Goal: Task Accomplishment & Management: Complete application form

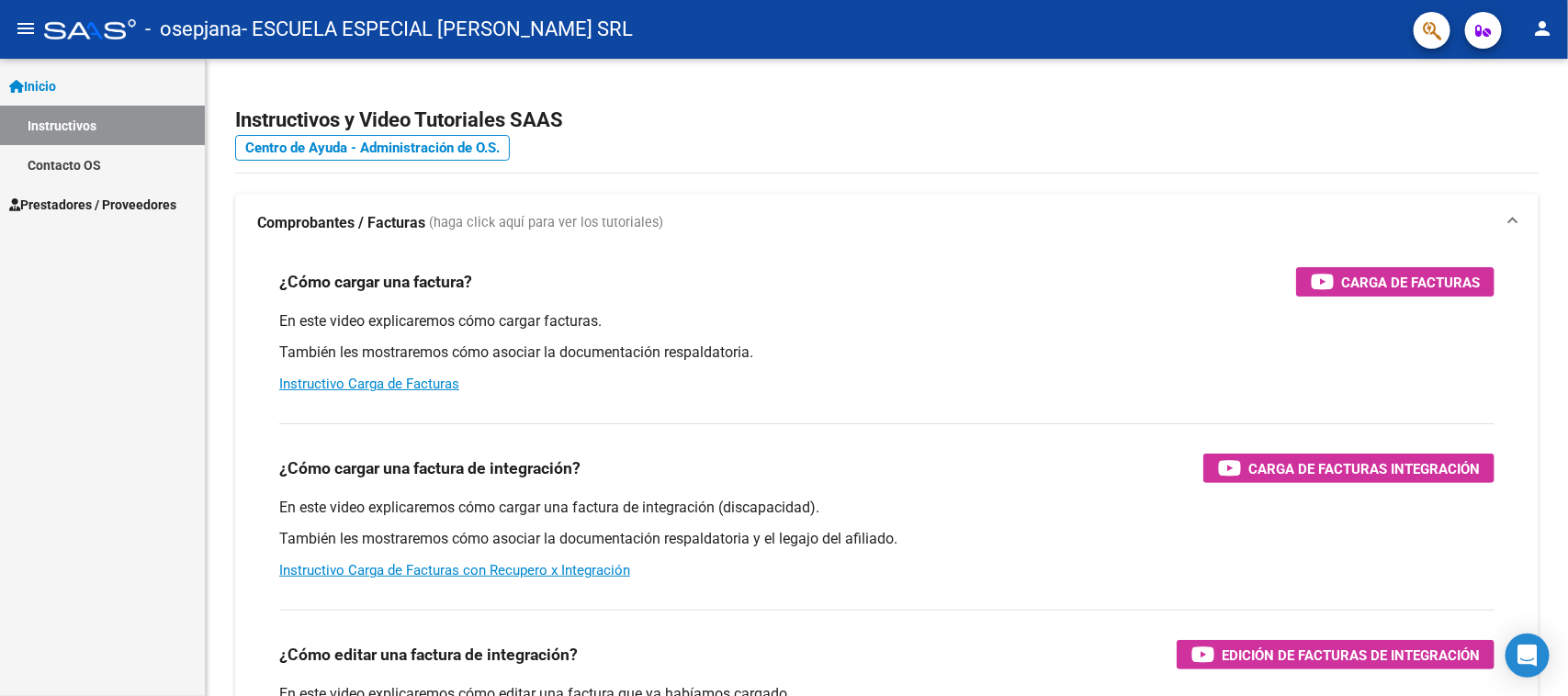
click at [130, 198] on span "Prestadores / Proveedores" at bounding box center [92, 205] width 167 height 20
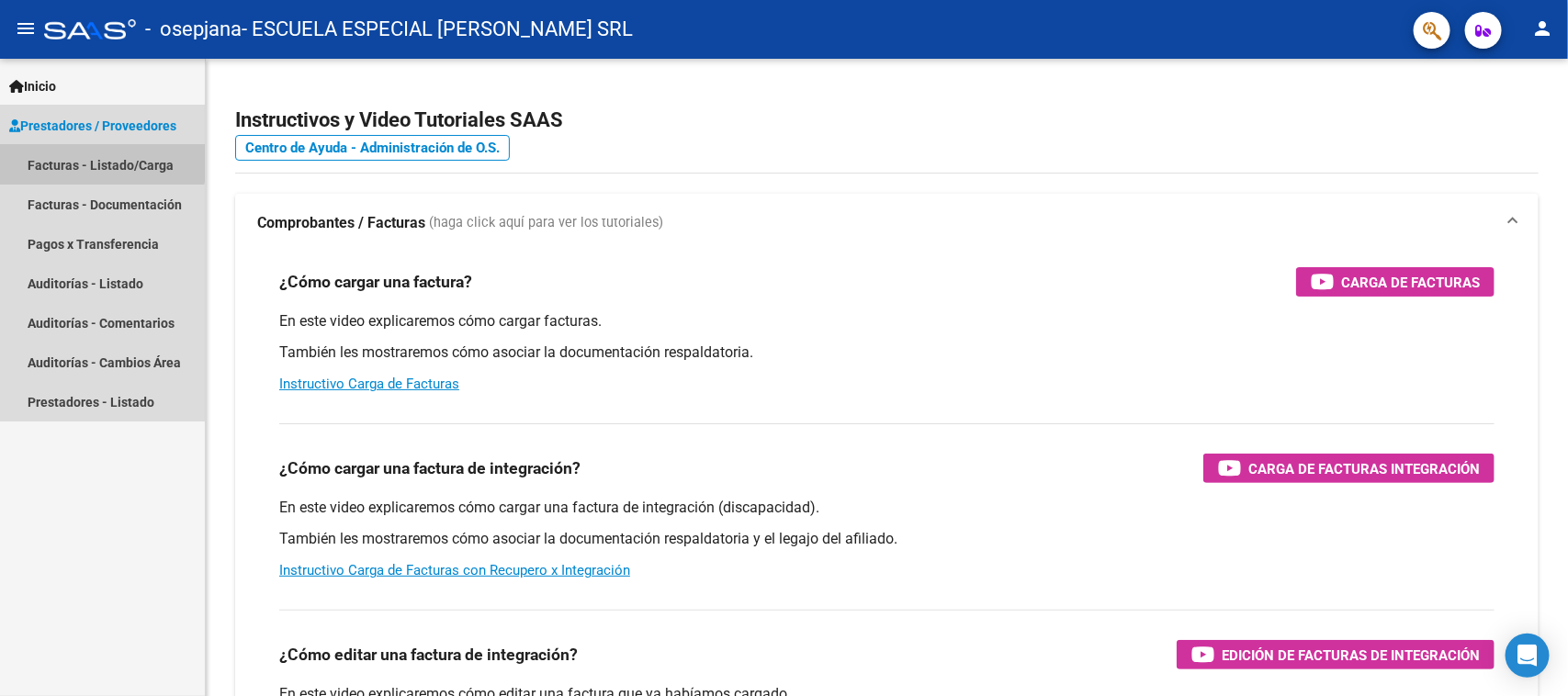
click at [90, 157] on link "Facturas - Listado/Carga" at bounding box center [102, 165] width 205 height 40
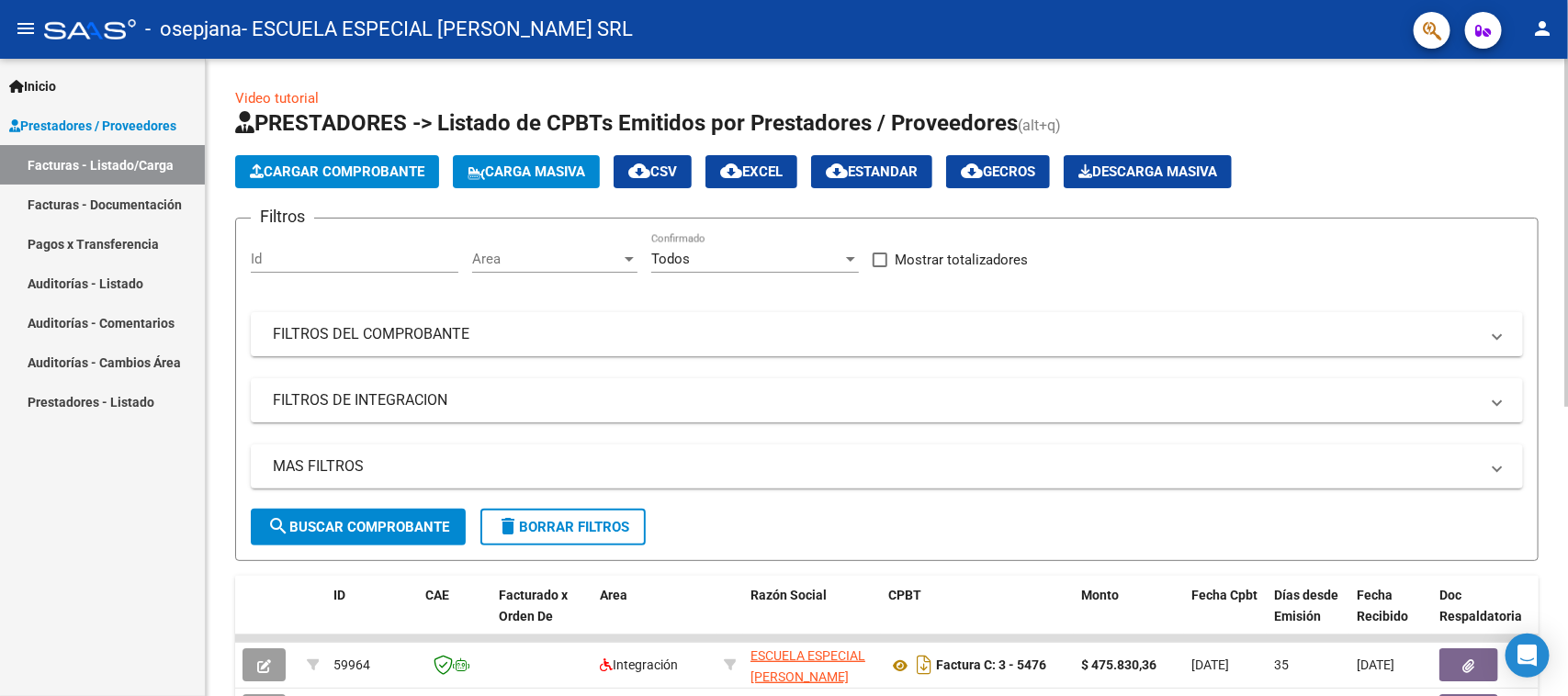
click at [395, 170] on span "Cargar Comprobante" at bounding box center [337, 171] width 174 height 17
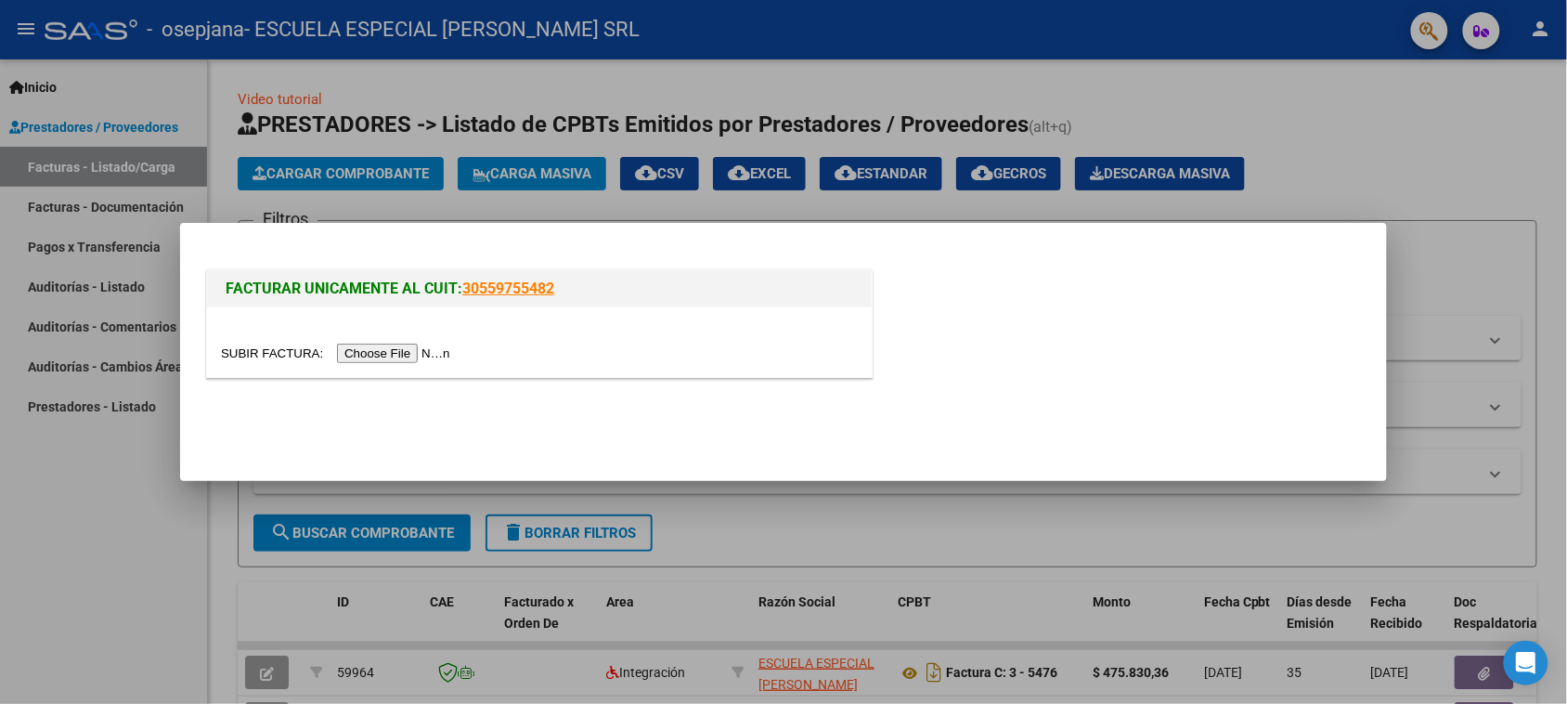
click at [374, 351] on input "file" at bounding box center [338, 353] width 235 height 19
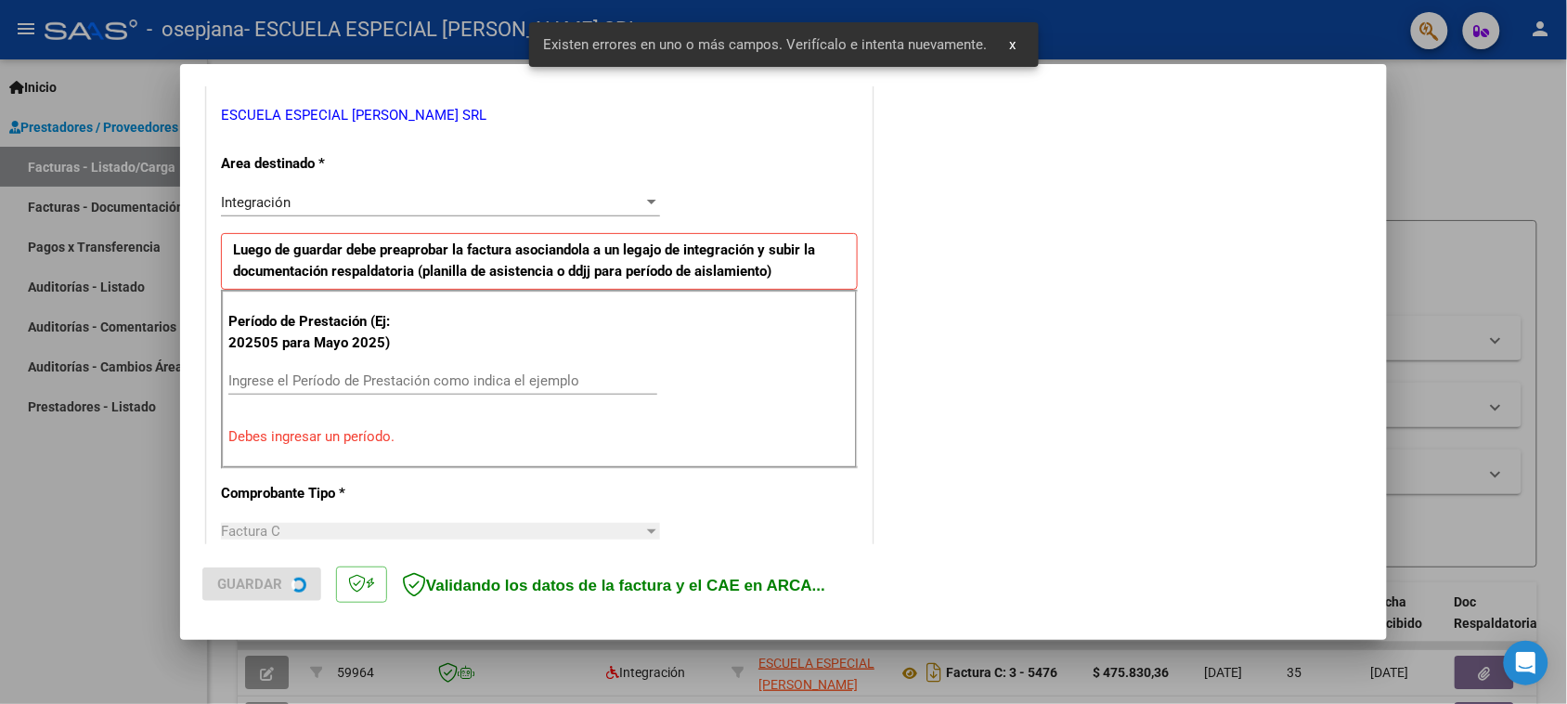
scroll to position [385, 0]
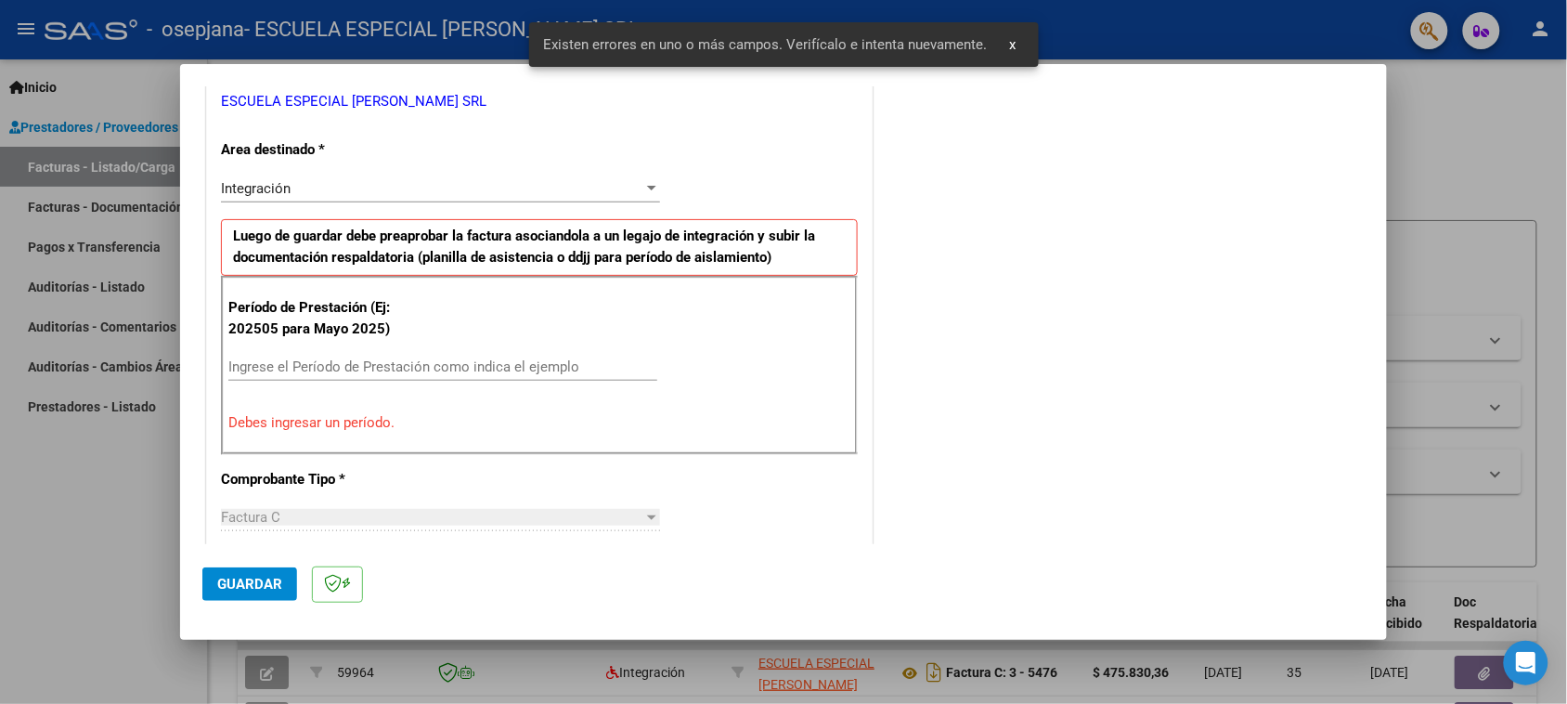
click at [437, 358] on div "Ingrese el Período de Prestación como indica el ejemplo" at bounding box center [442, 367] width 429 height 28
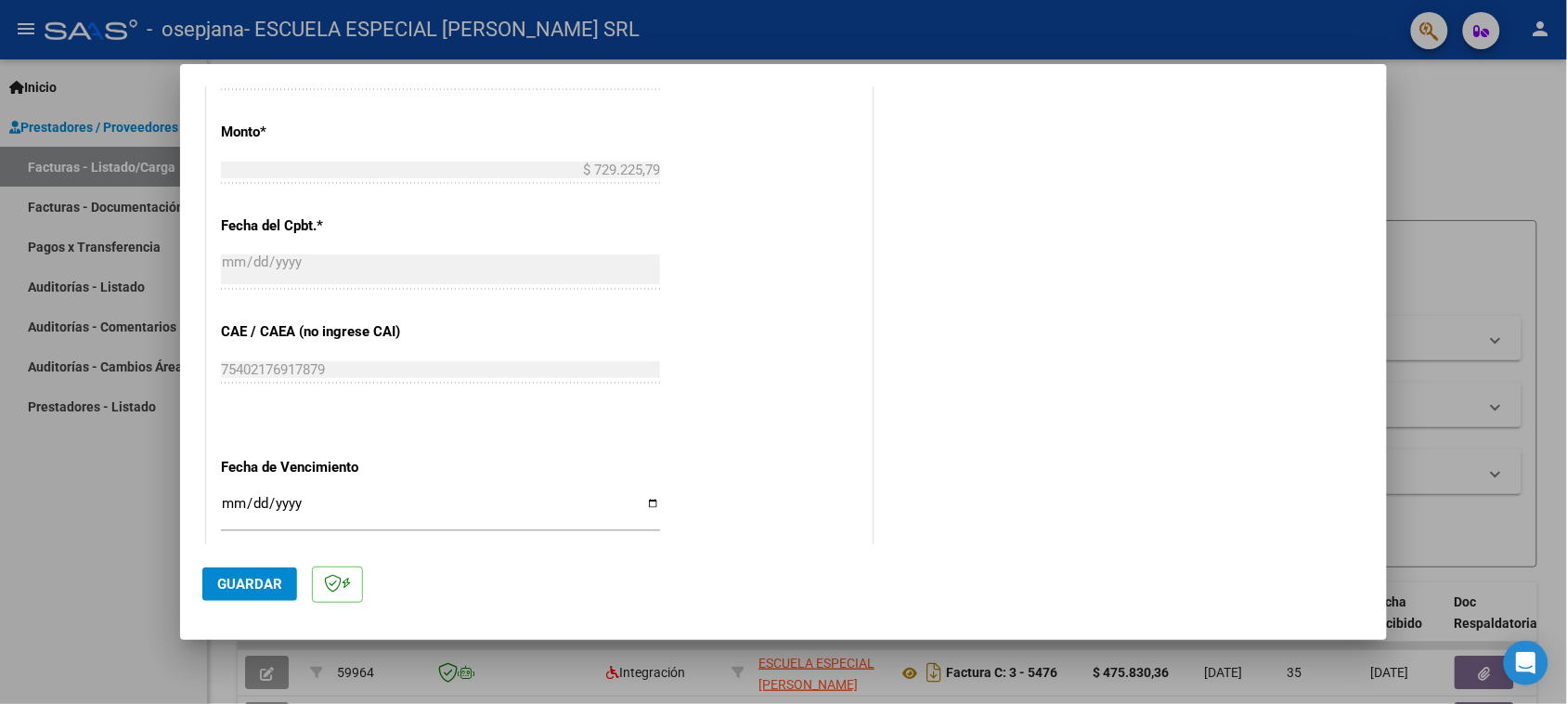
scroll to position [1082, 0]
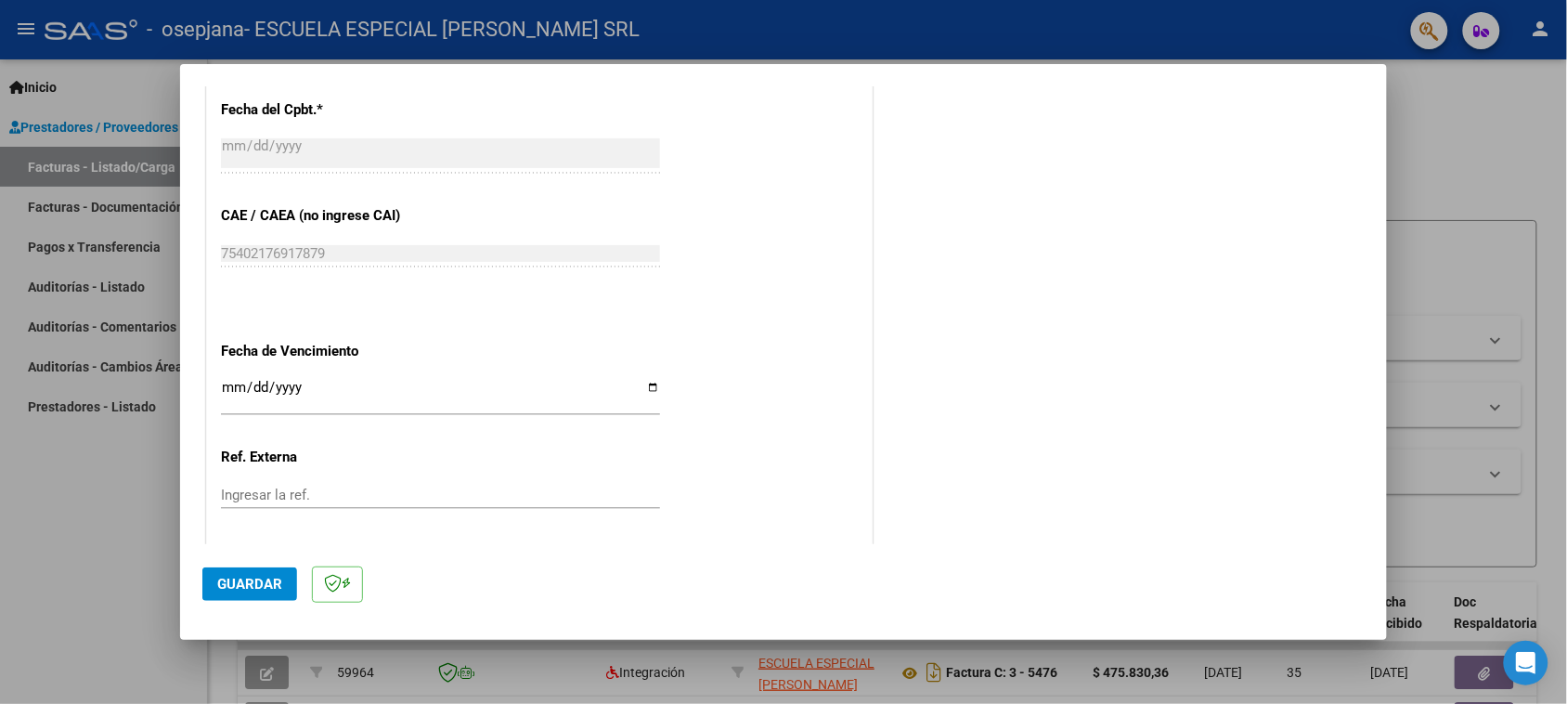
type input "202509"
click at [643, 383] on input "Ingresar la fecha" at bounding box center [440, 395] width 439 height 30
type input "[DATE]"
click at [229, 580] on span "Guardar" at bounding box center [249, 584] width 65 height 17
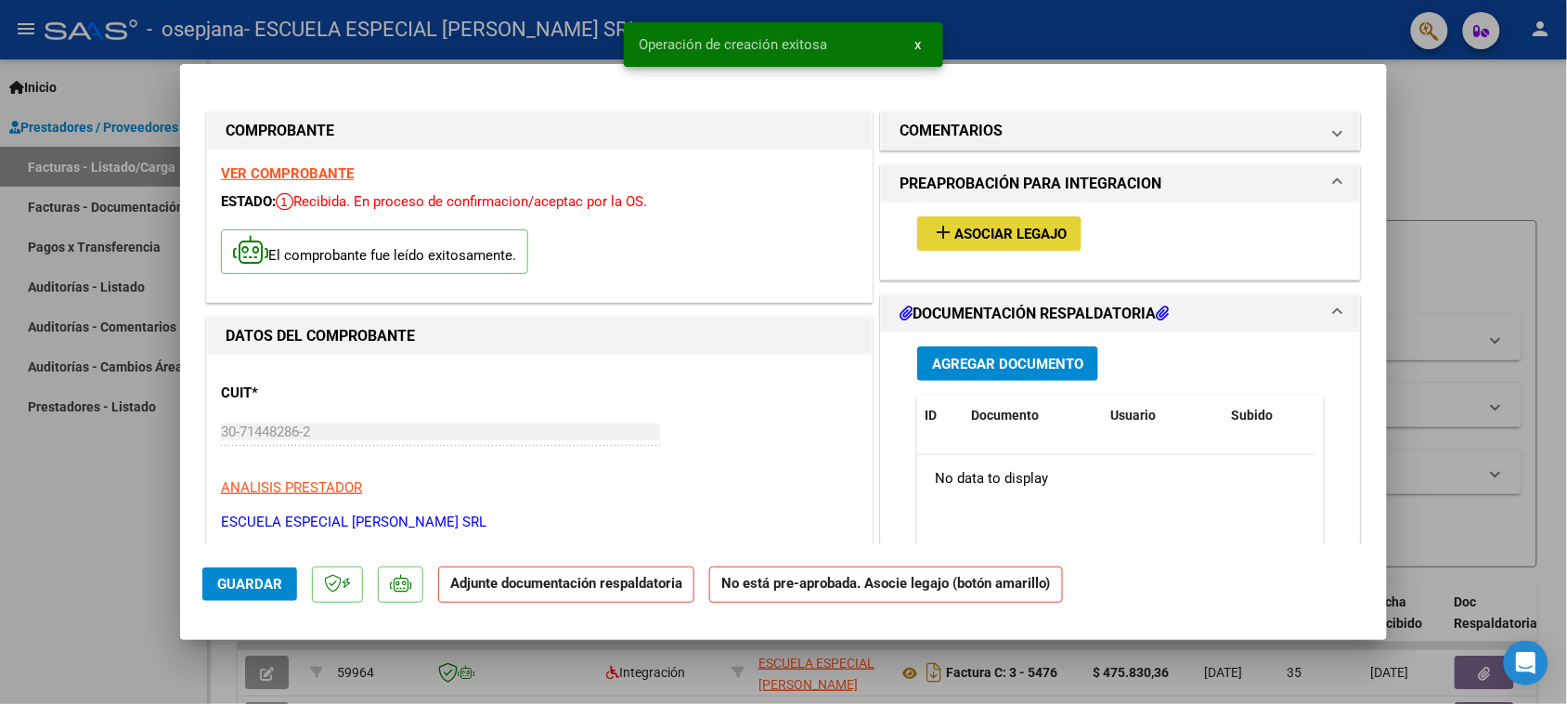
click at [1004, 226] on span "Asociar Legajo" at bounding box center [1011, 234] width 112 height 17
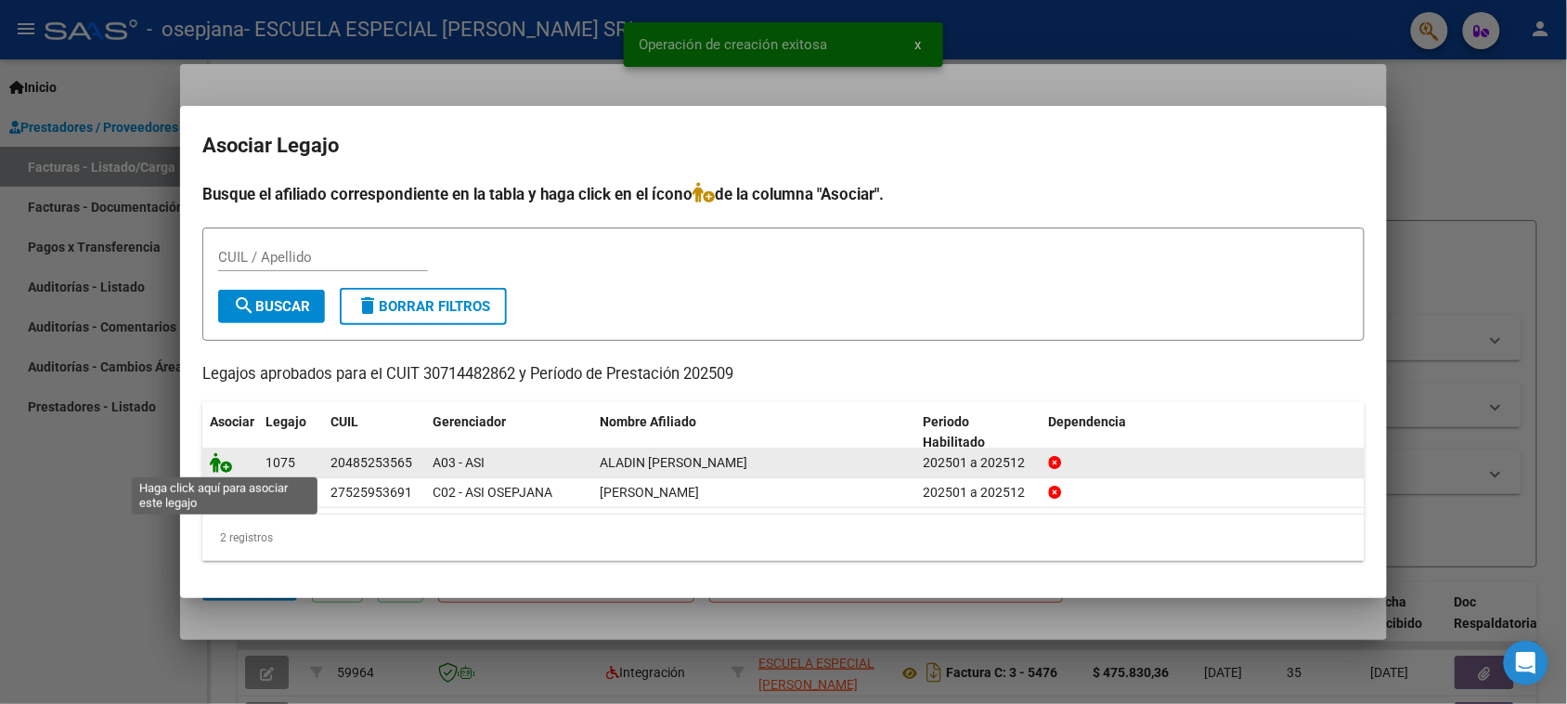
click at [214, 462] on icon at bounding box center [221, 462] width 22 height 20
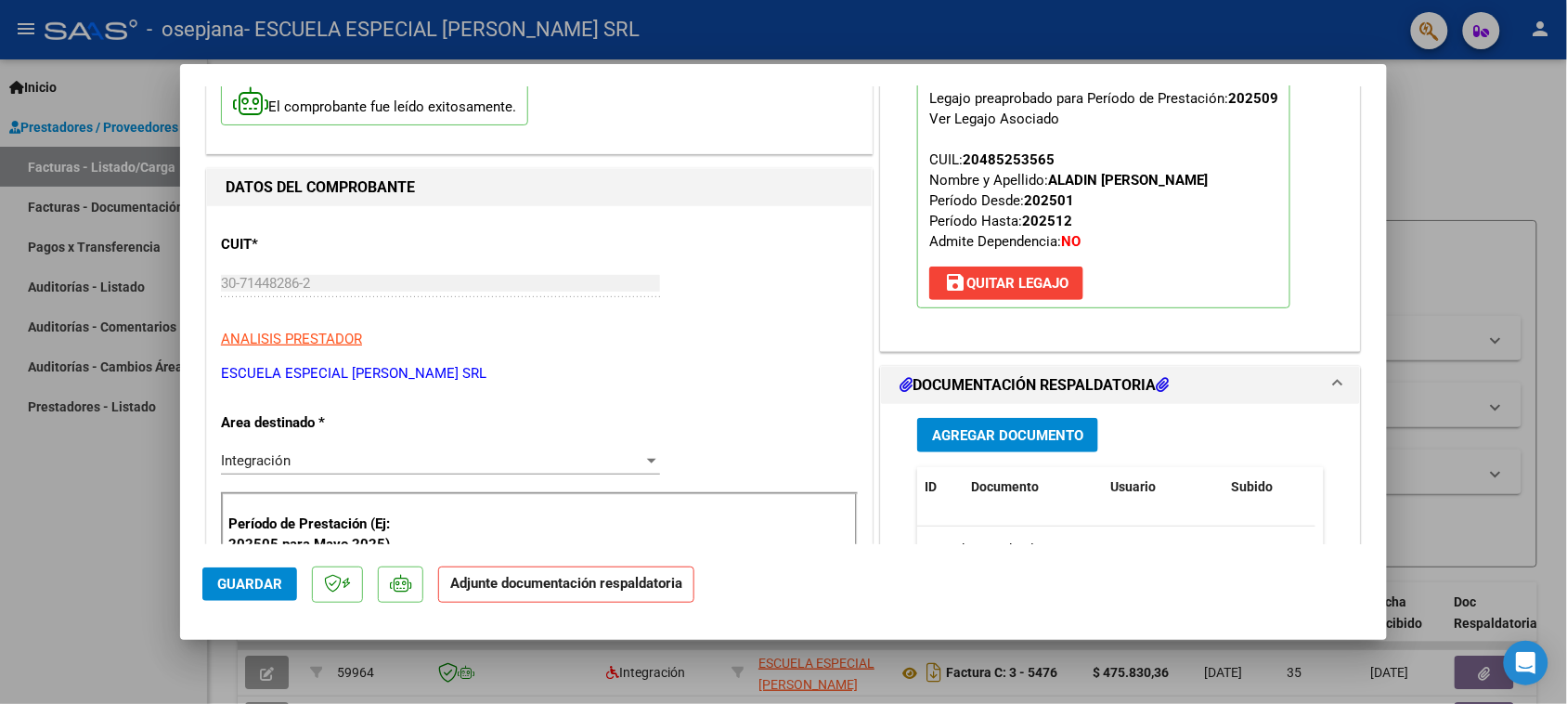
scroll to position [232, 0]
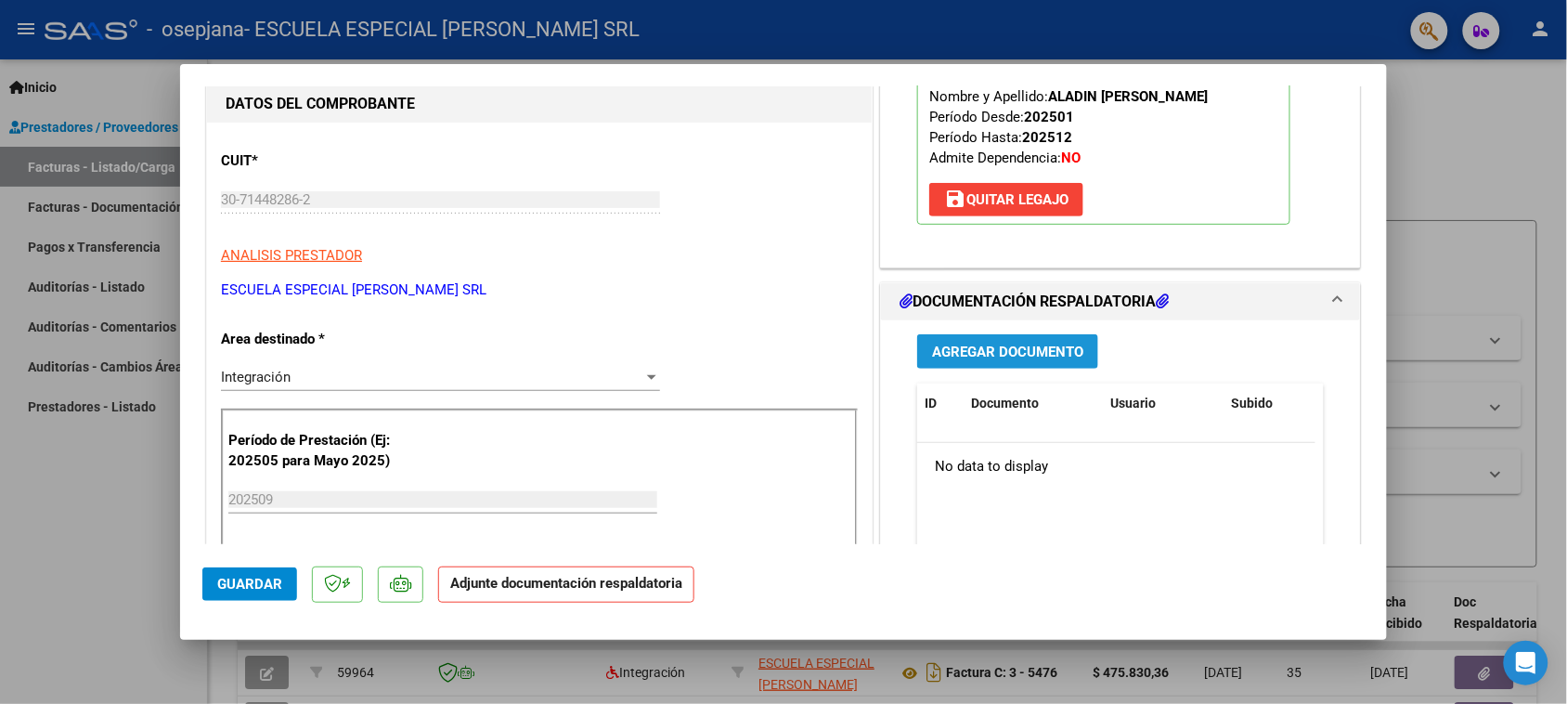
click at [982, 350] on span "Agregar Documento" at bounding box center [1007, 352] width 151 height 17
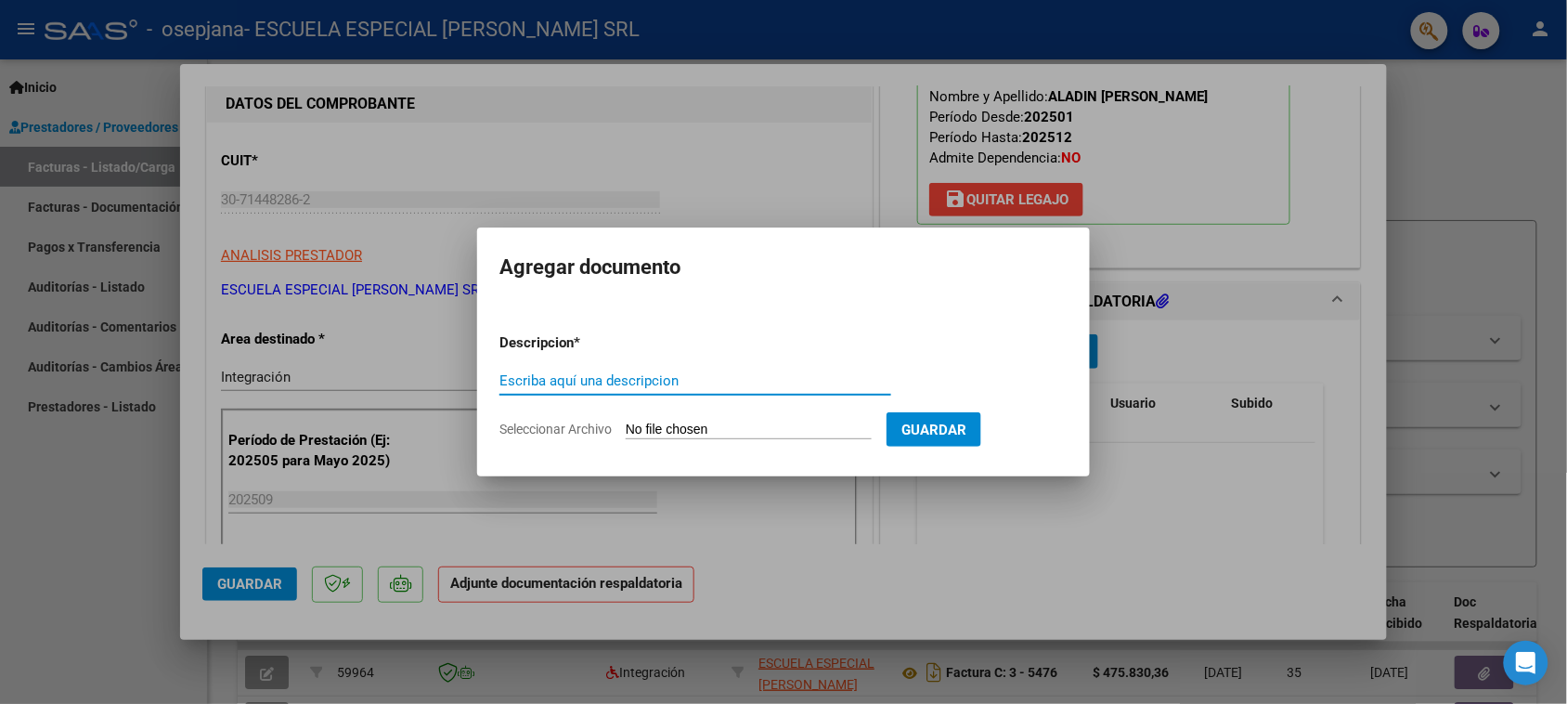
drag, startPoint x: 713, startPoint y: 378, endPoint x: 702, endPoint y: 376, distance: 11.3
click at [712, 378] on input "Escriba aquí una descripcion" at bounding box center [696, 380] width 392 height 17
type input "FACTURA"
click at [596, 425] on span "Seleccionar Archivo" at bounding box center [556, 429] width 112 height 15
click at [626, 425] on input "Seleccionar Archivo" at bounding box center [749, 431] width 246 height 18
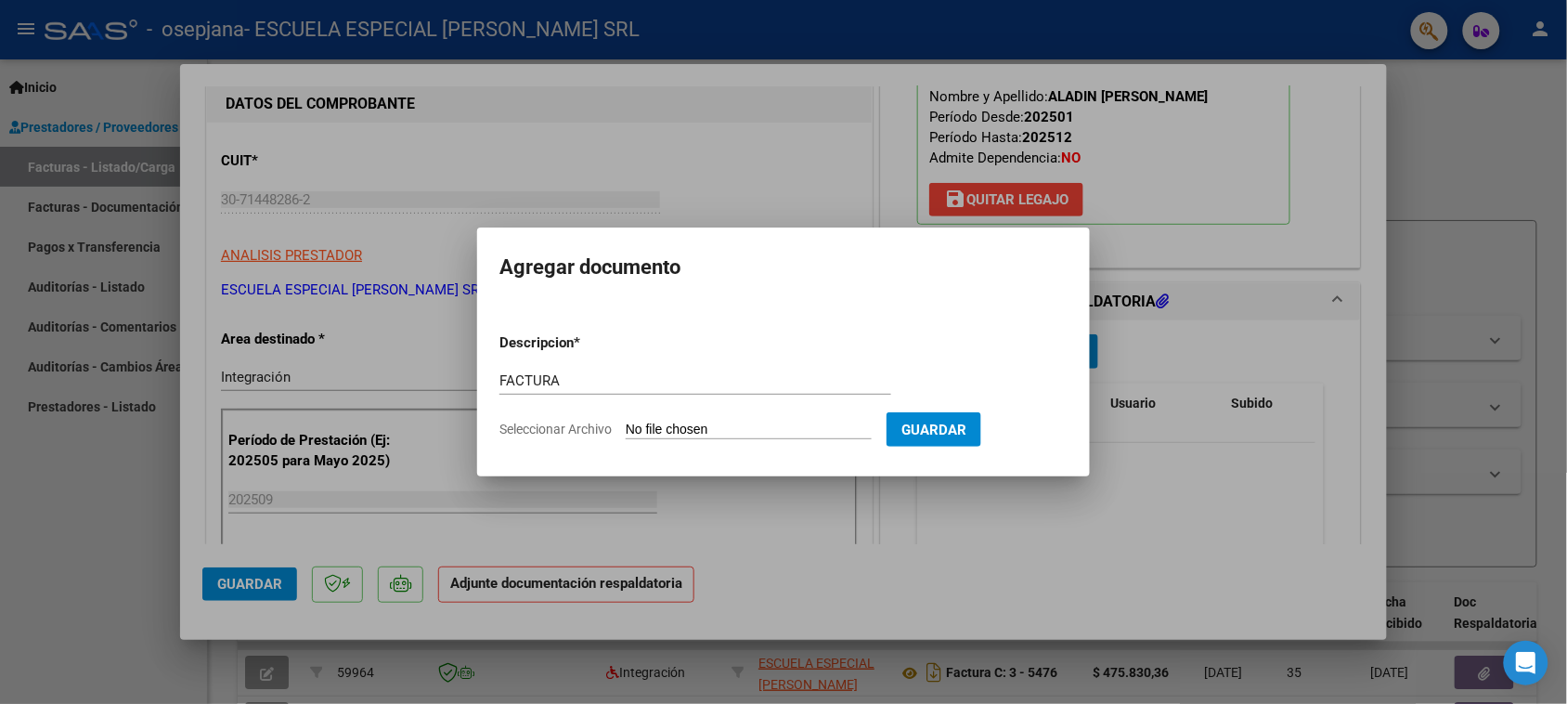
type input "C:\fakepath\30714482862_011_00003_00005620.pdf"
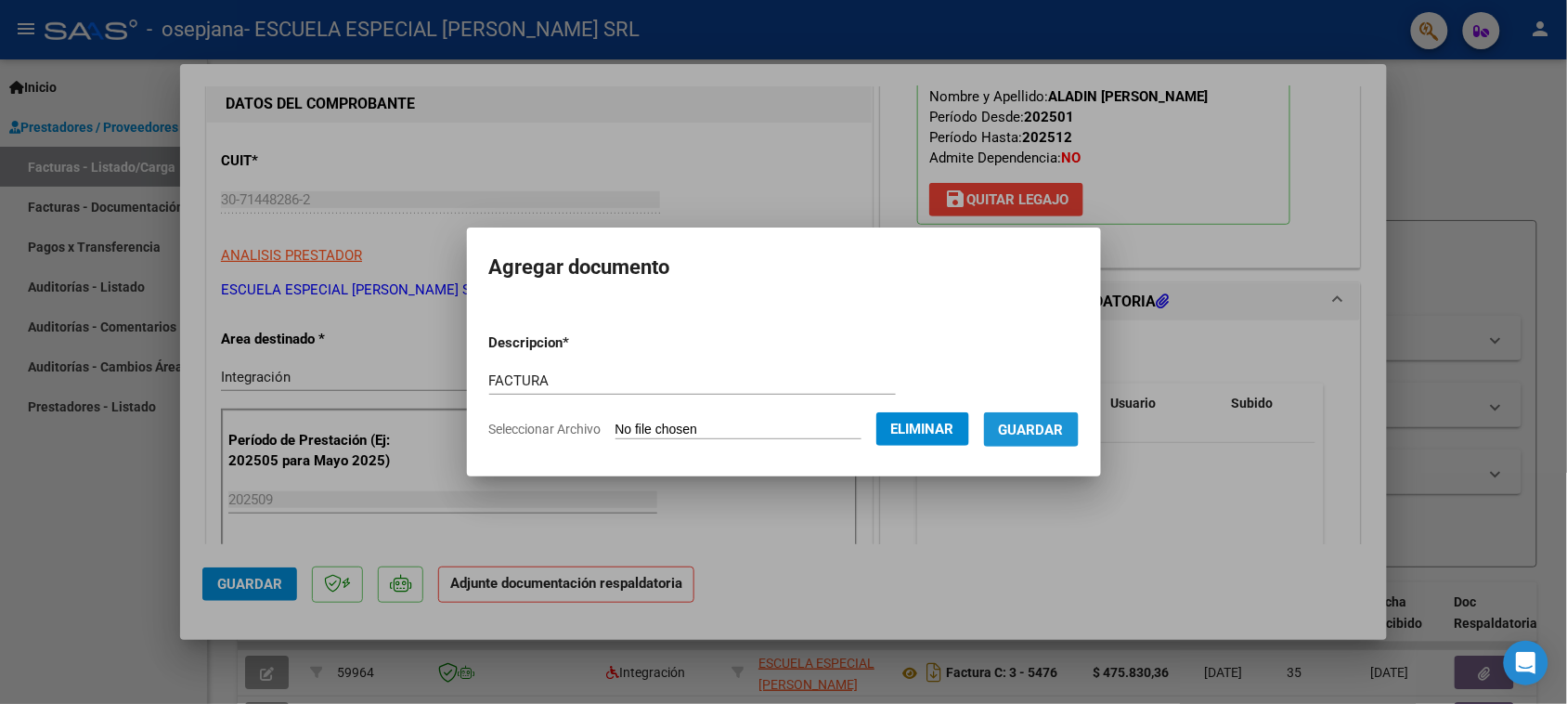
click at [1040, 425] on span "Guardar" at bounding box center [1031, 430] width 65 height 17
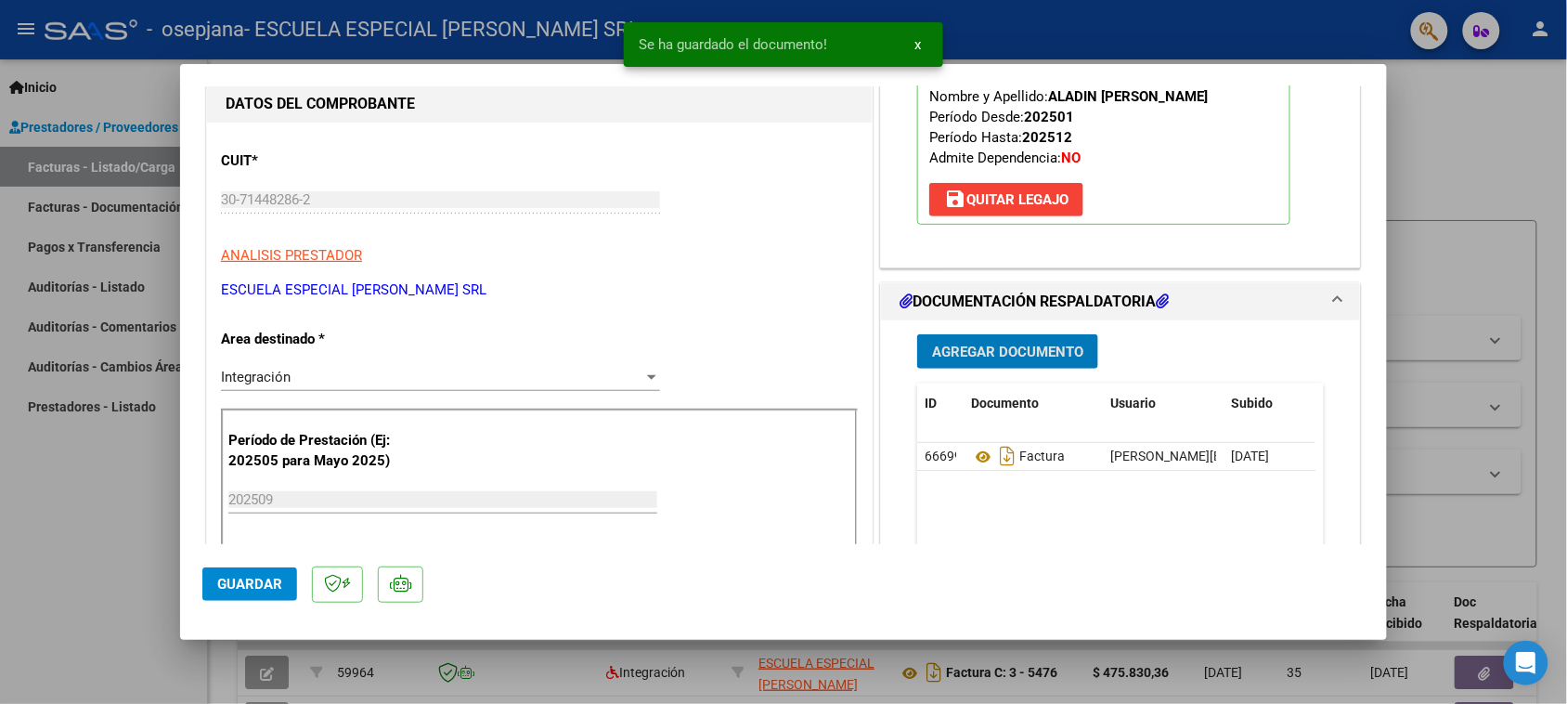
click at [1001, 341] on button "Agregar Documento" at bounding box center [1007, 351] width 181 height 34
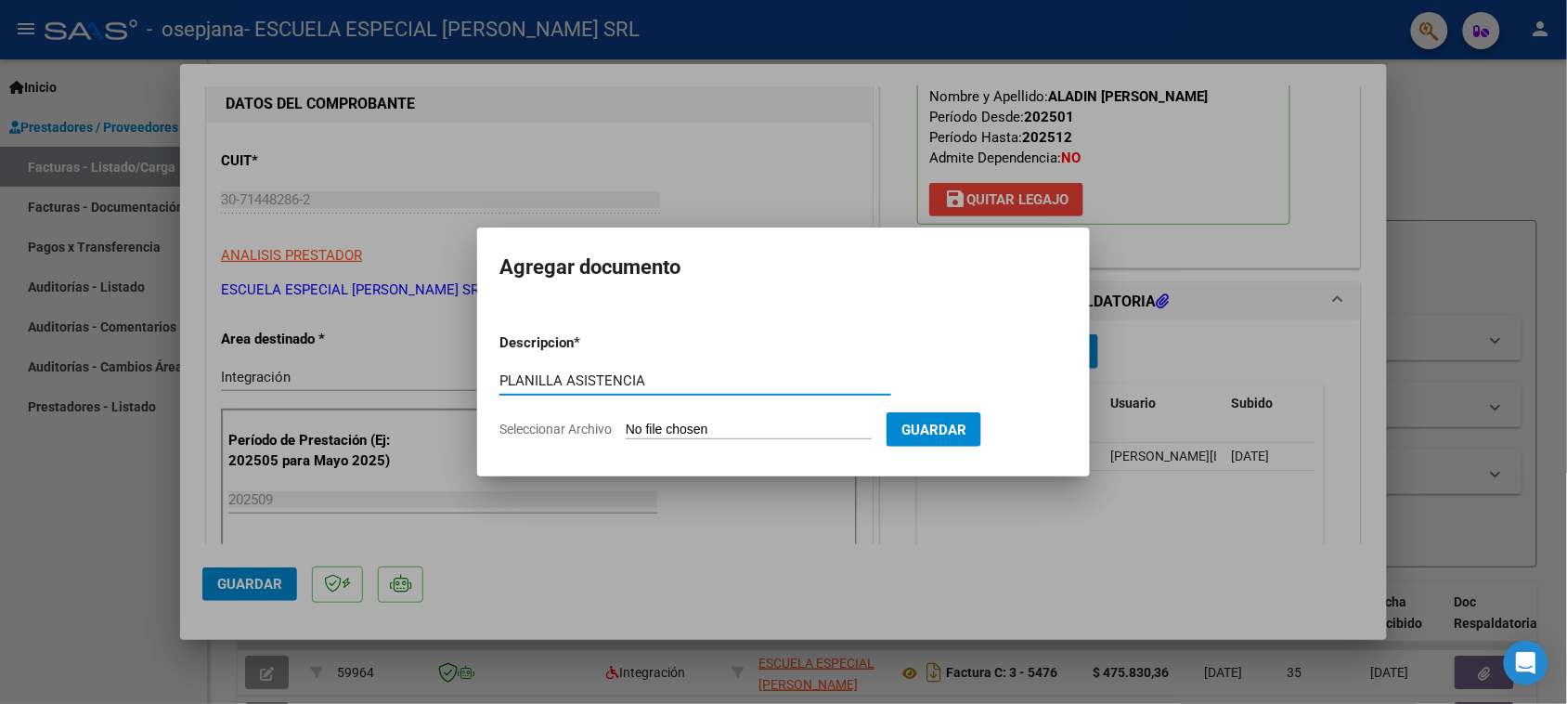
type input "PLANILLA ASISTENCIA"
click at [639, 423] on input "Seleccionar Archivo" at bounding box center [749, 431] width 246 height 18
type input "C:\fakepath\aladin.pdf"
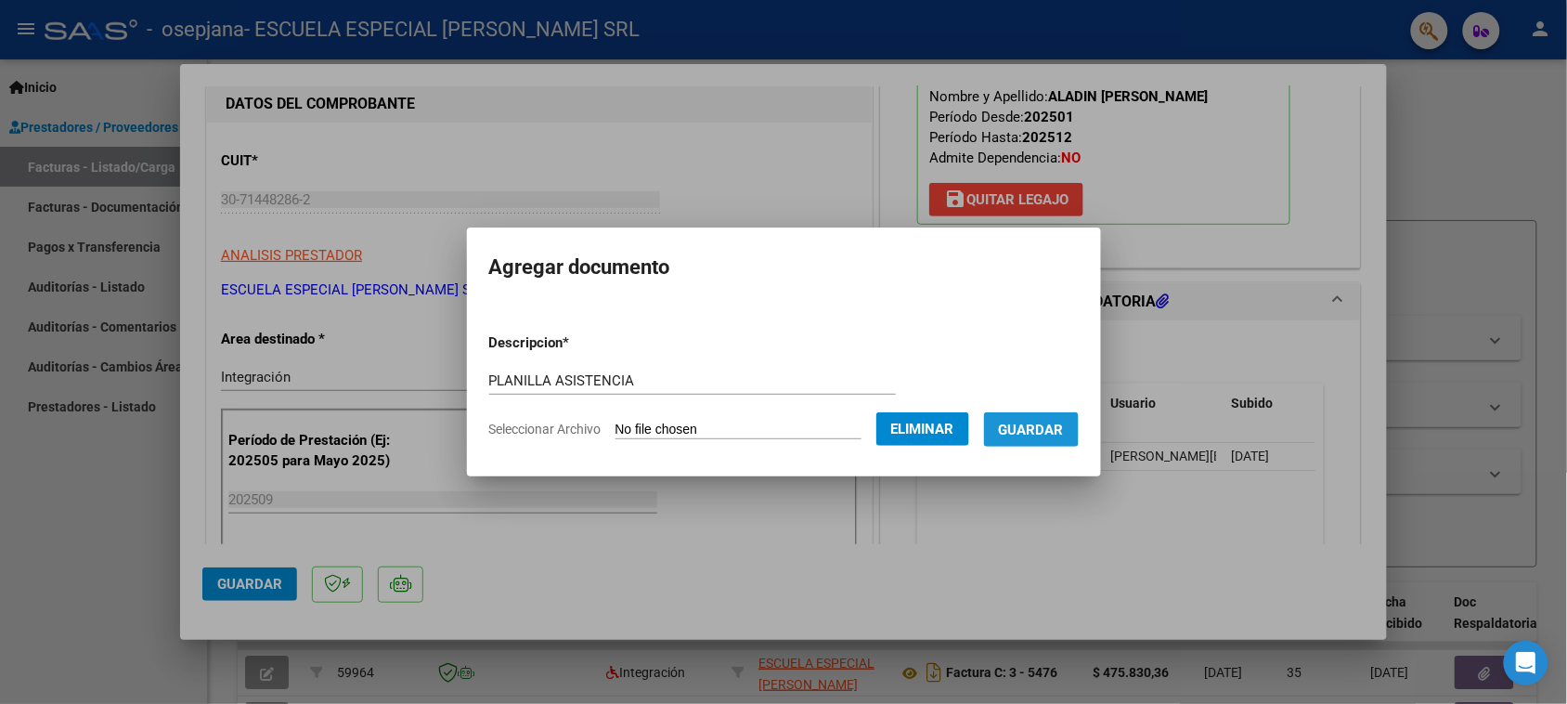
click at [1033, 412] on button "Guardar" at bounding box center [1031, 429] width 95 height 34
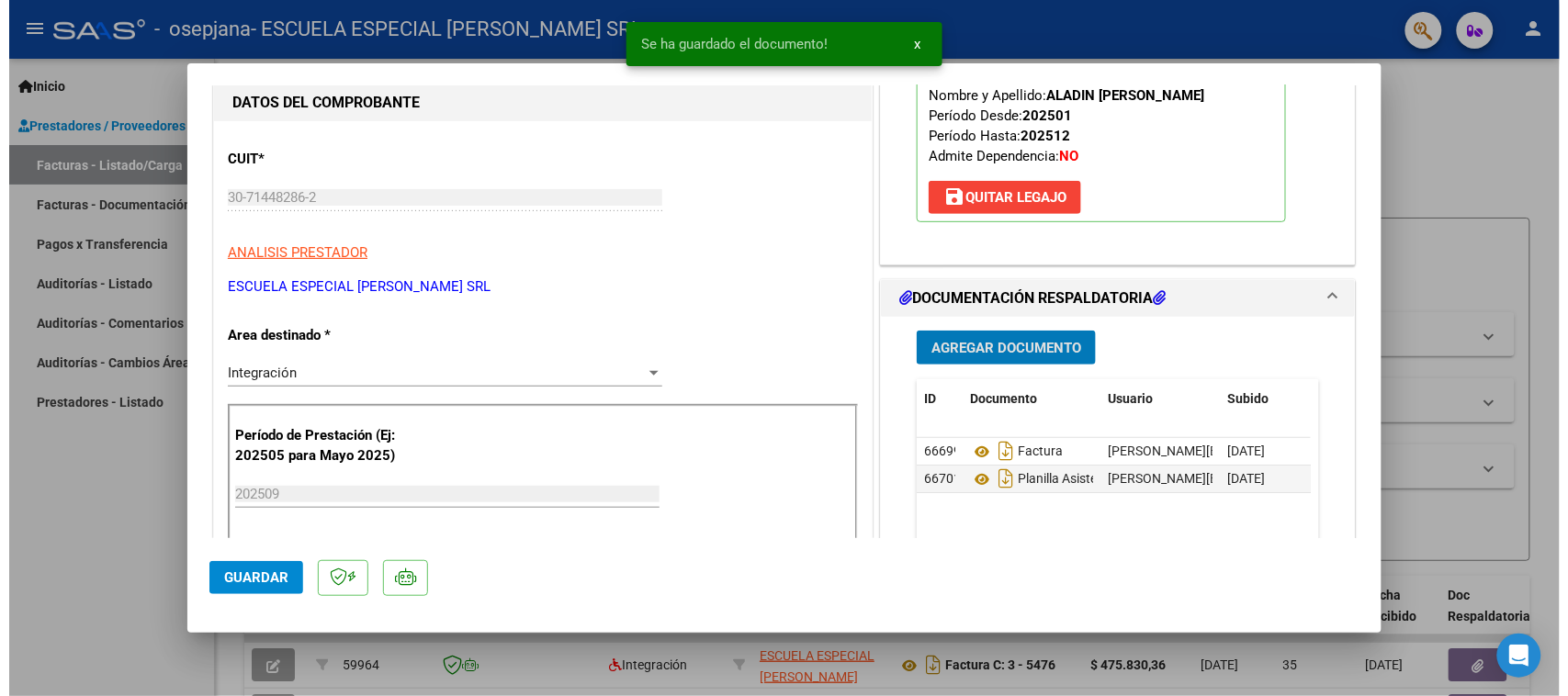
scroll to position [459, 0]
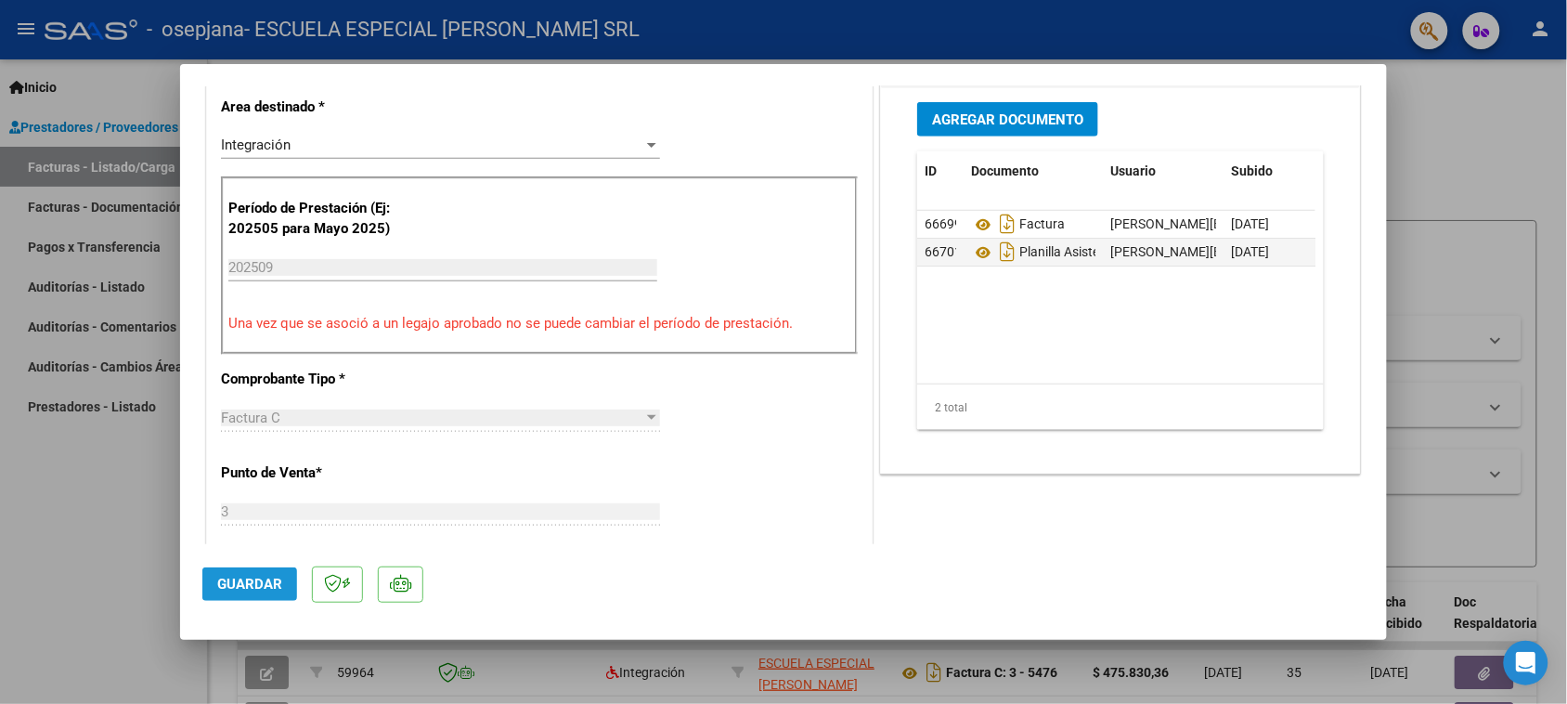
click at [252, 574] on button "Guardar" at bounding box center [249, 583] width 95 height 33
drag, startPoint x: 135, startPoint y: 539, endPoint x: 139, endPoint y: 529, distance: 11.2
click at [135, 539] on div at bounding box center [783, 352] width 1567 height 704
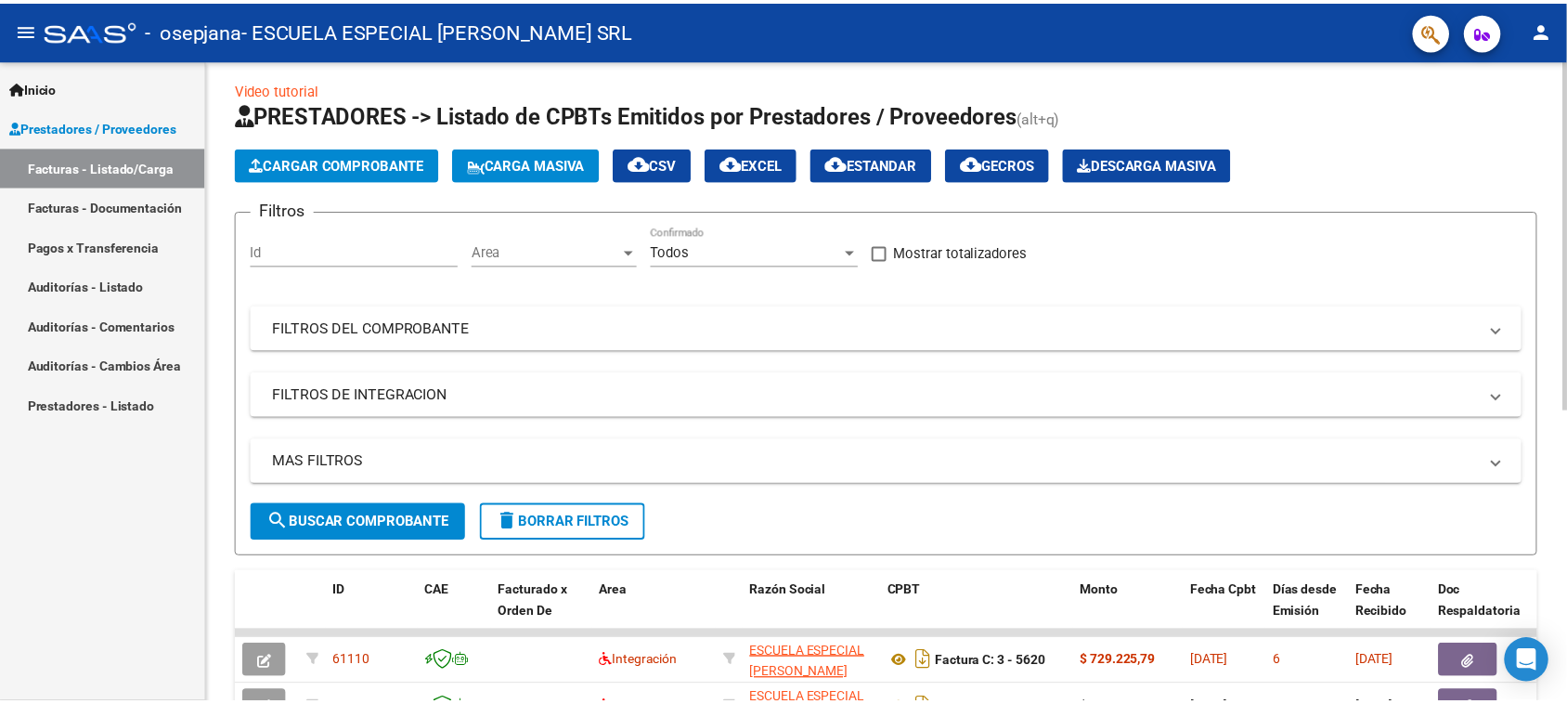
scroll to position [0, 0]
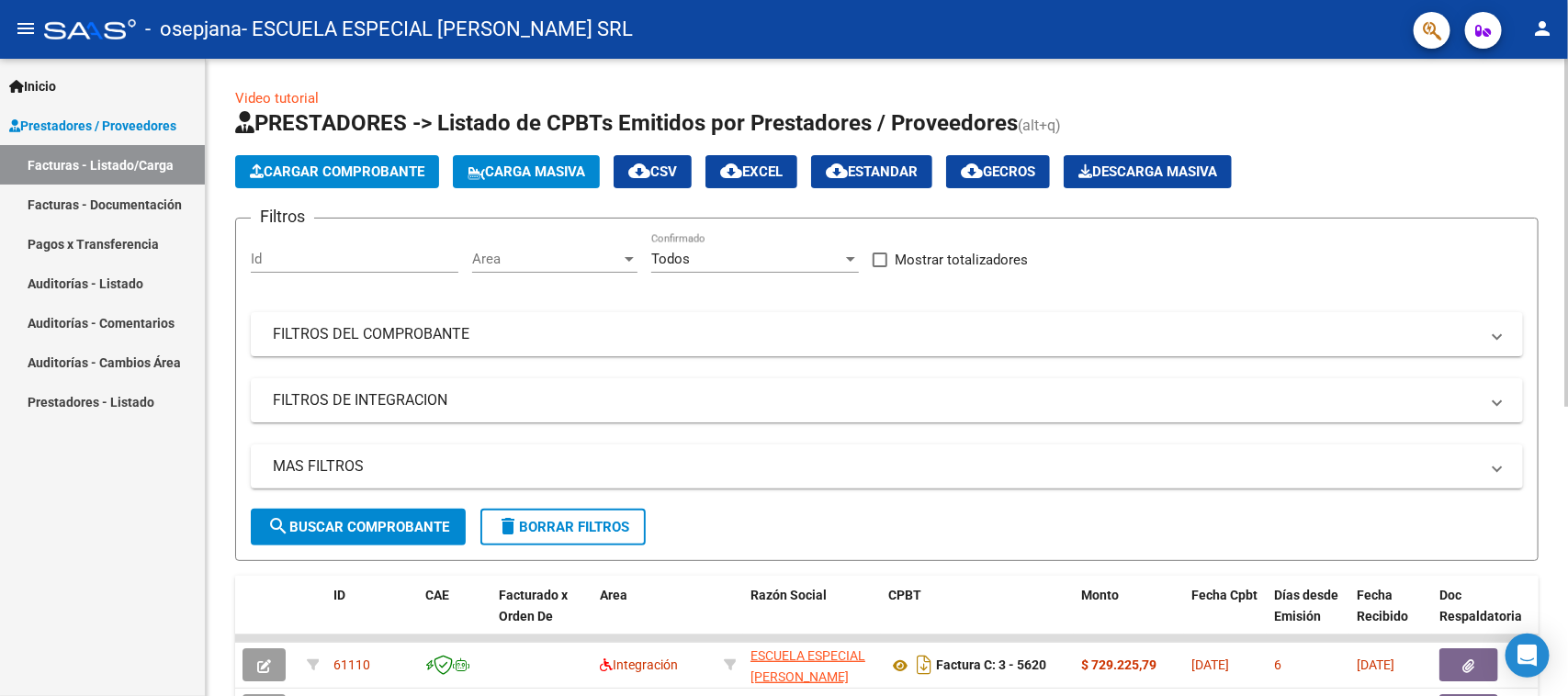
click at [364, 157] on button "Cargar Comprobante" at bounding box center [337, 171] width 204 height 33
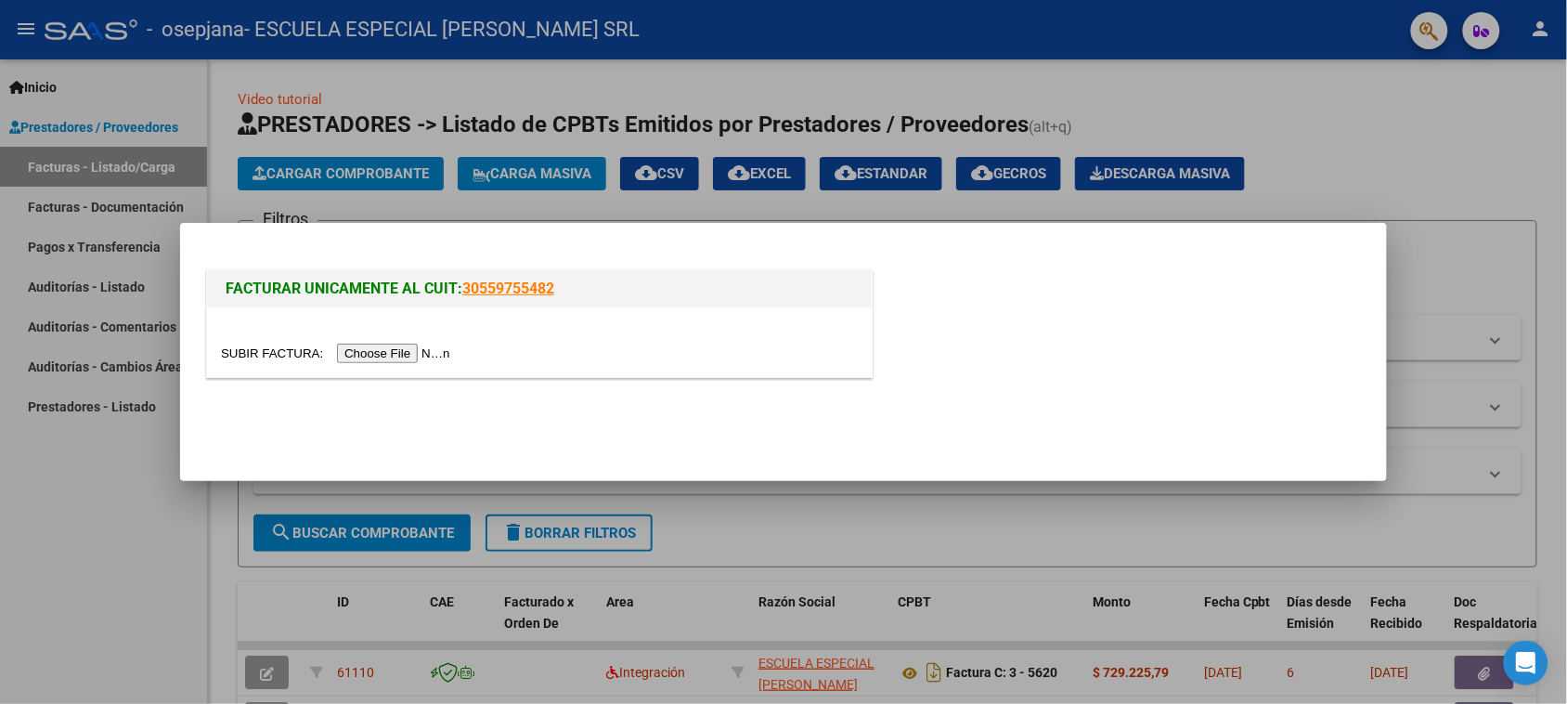
click at [395, 351] on input "file" at bounding box center [338, 353] width 235 height 19
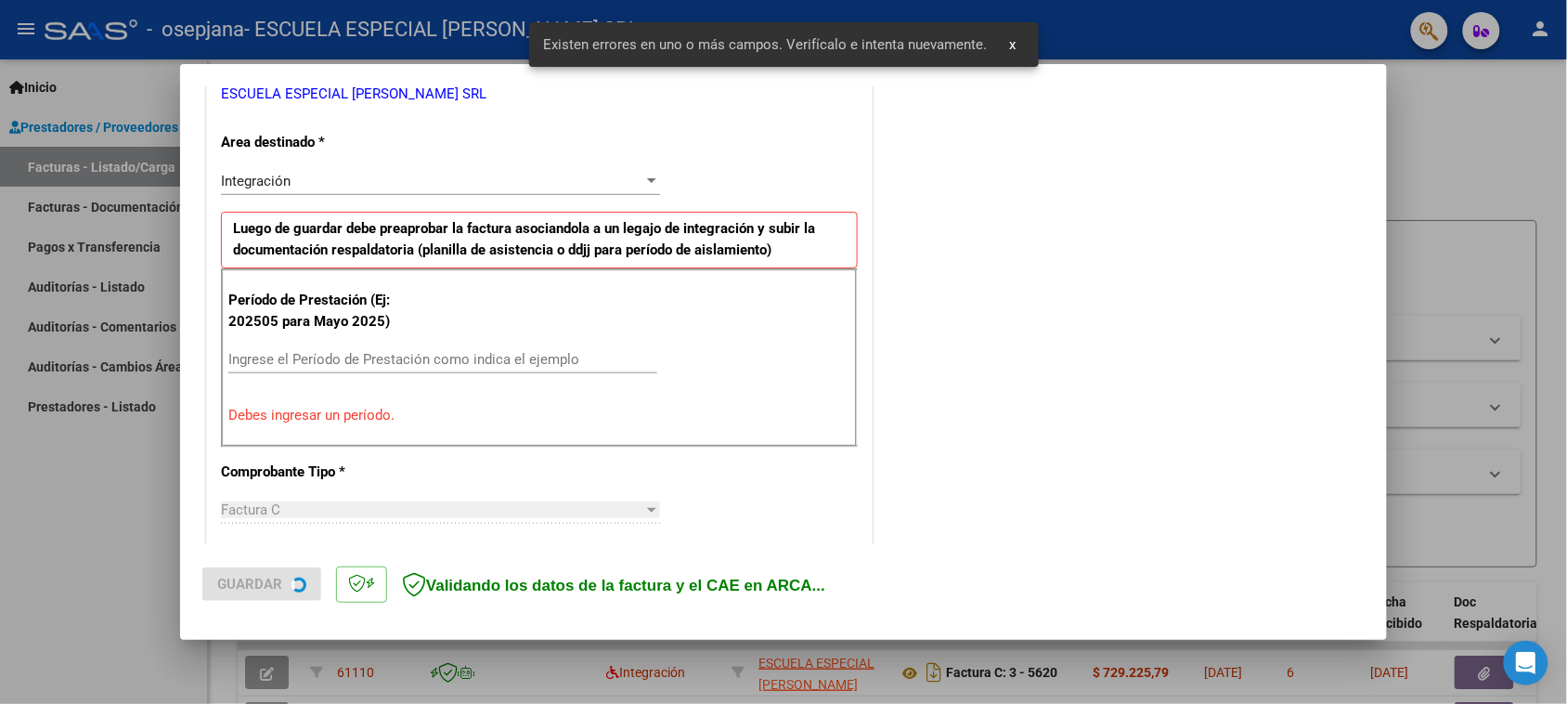
scroll to position [420, 0]
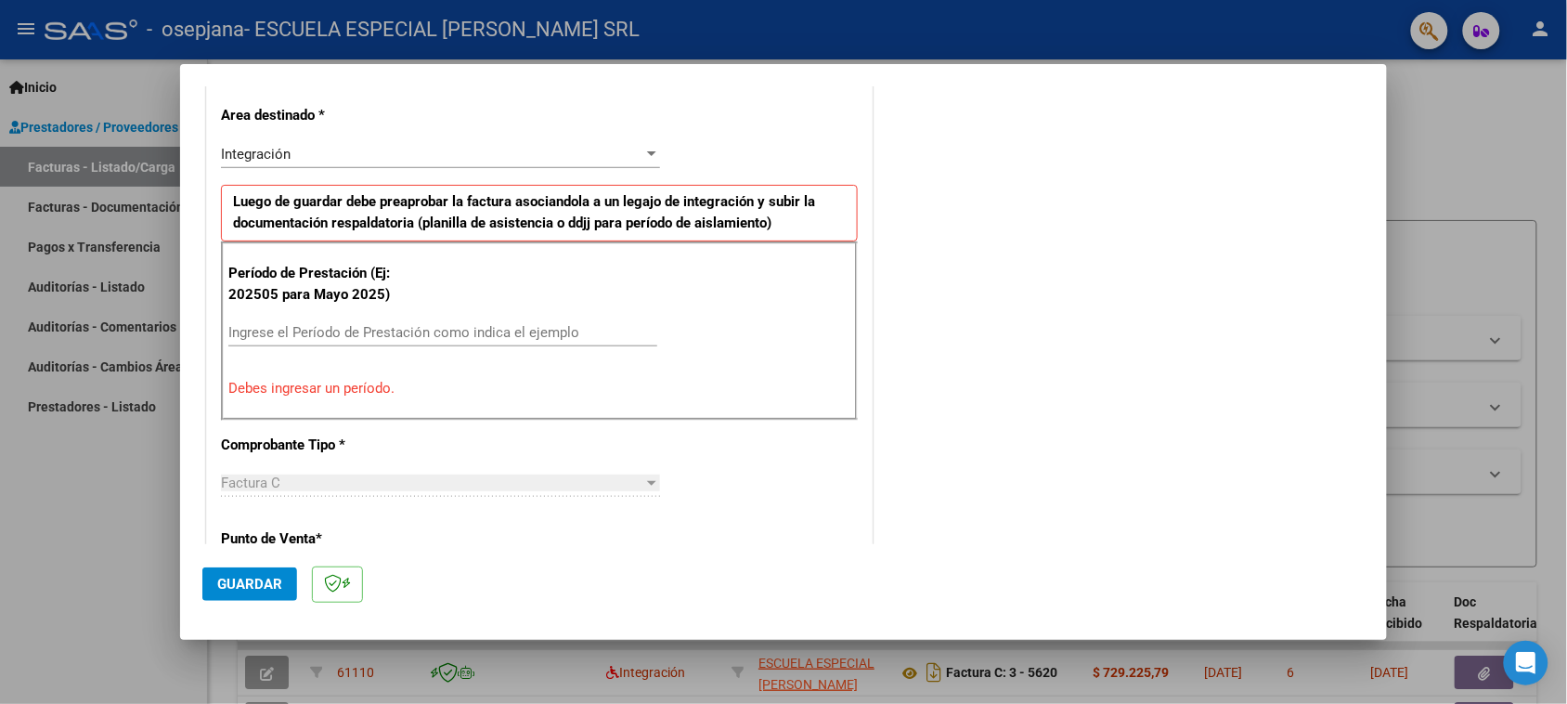
click at [430, 326] on input "Ingrese el Período de Prestación como indica el ejemplo" at bounding box center [442, 332] width 429 height 17
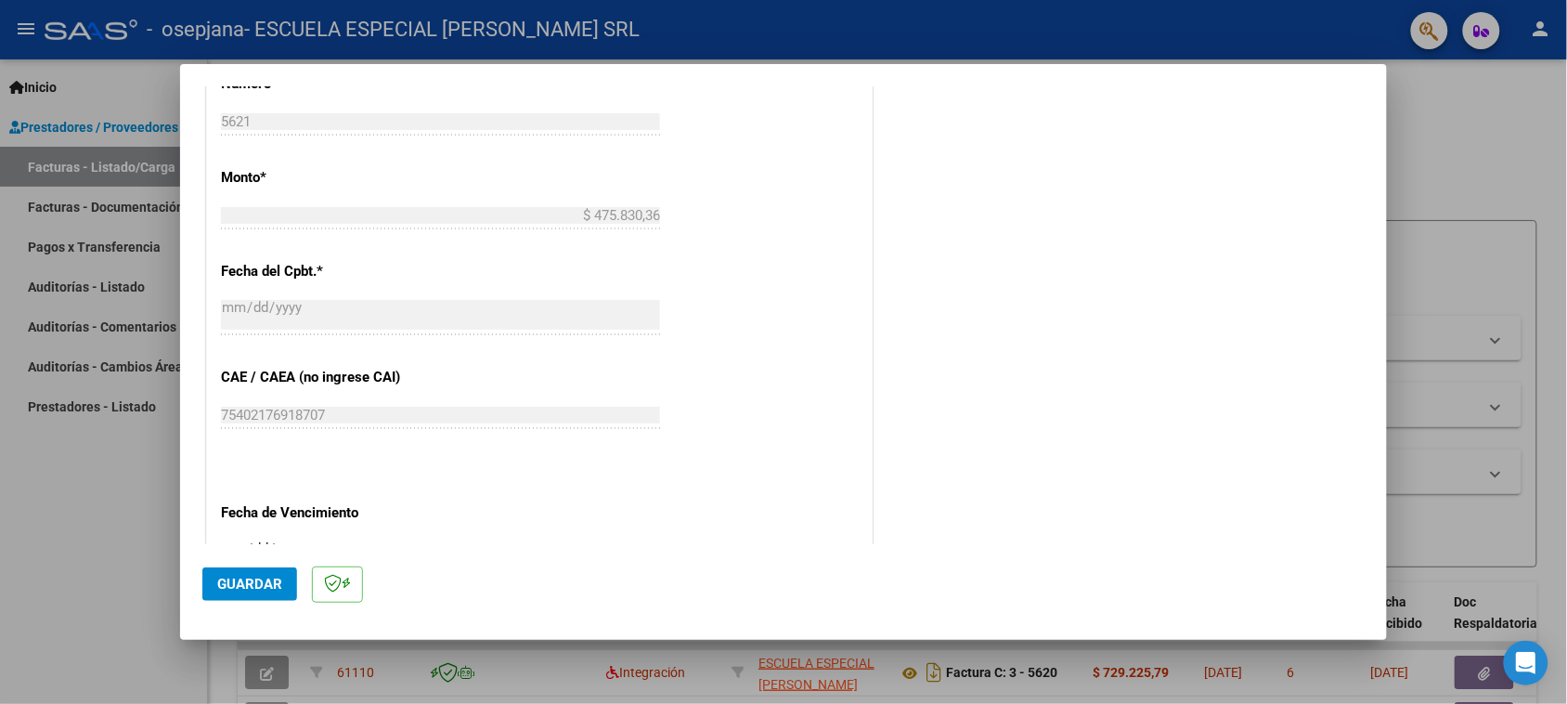
scroll to position [1000, 0]
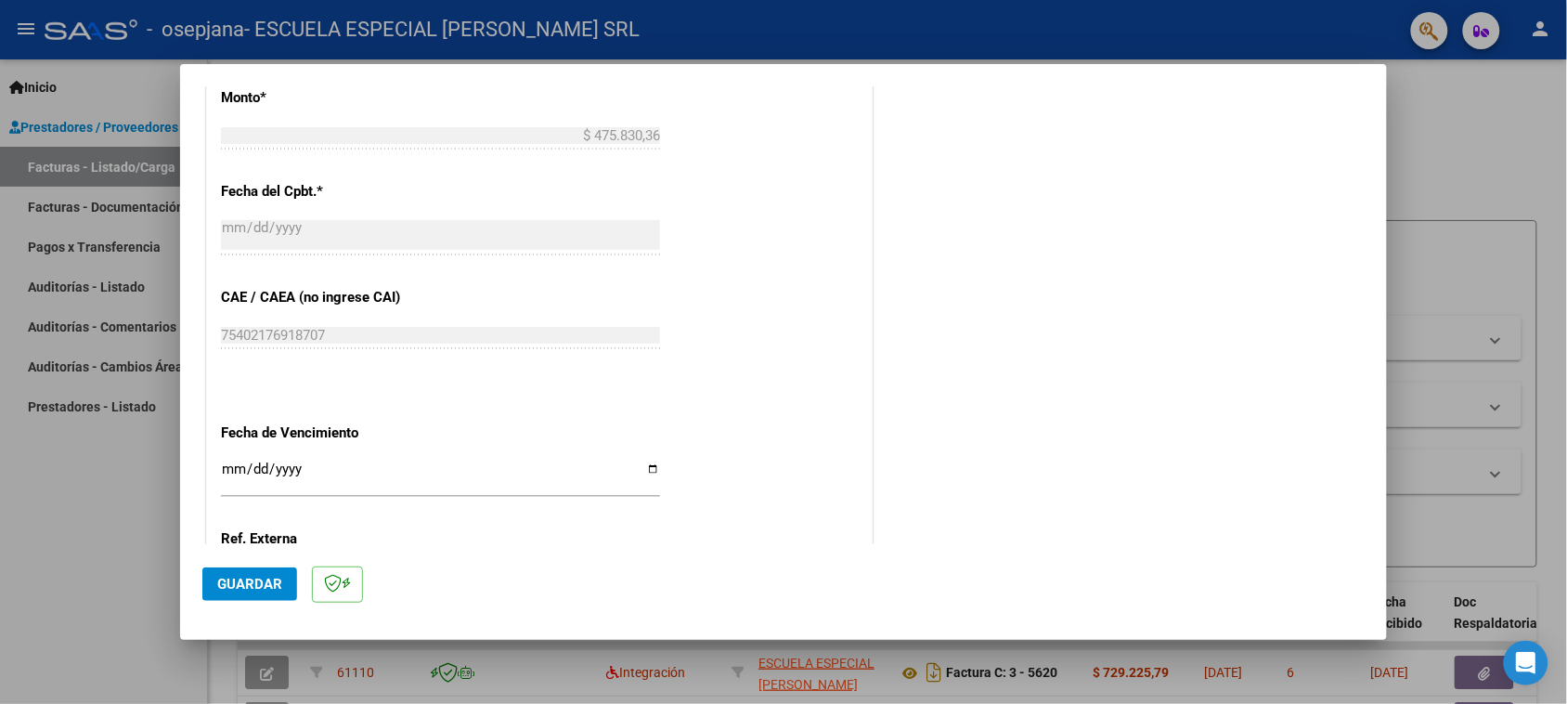
type input "202509"
click at [643, 464] on input "Ingresar la fecha" at bounding box center [440, 476] width 439 height 30
type input "[DATE]"
click at [272, 573] on button "Guardar" at bounding box center [249, 583] width 95 height 33
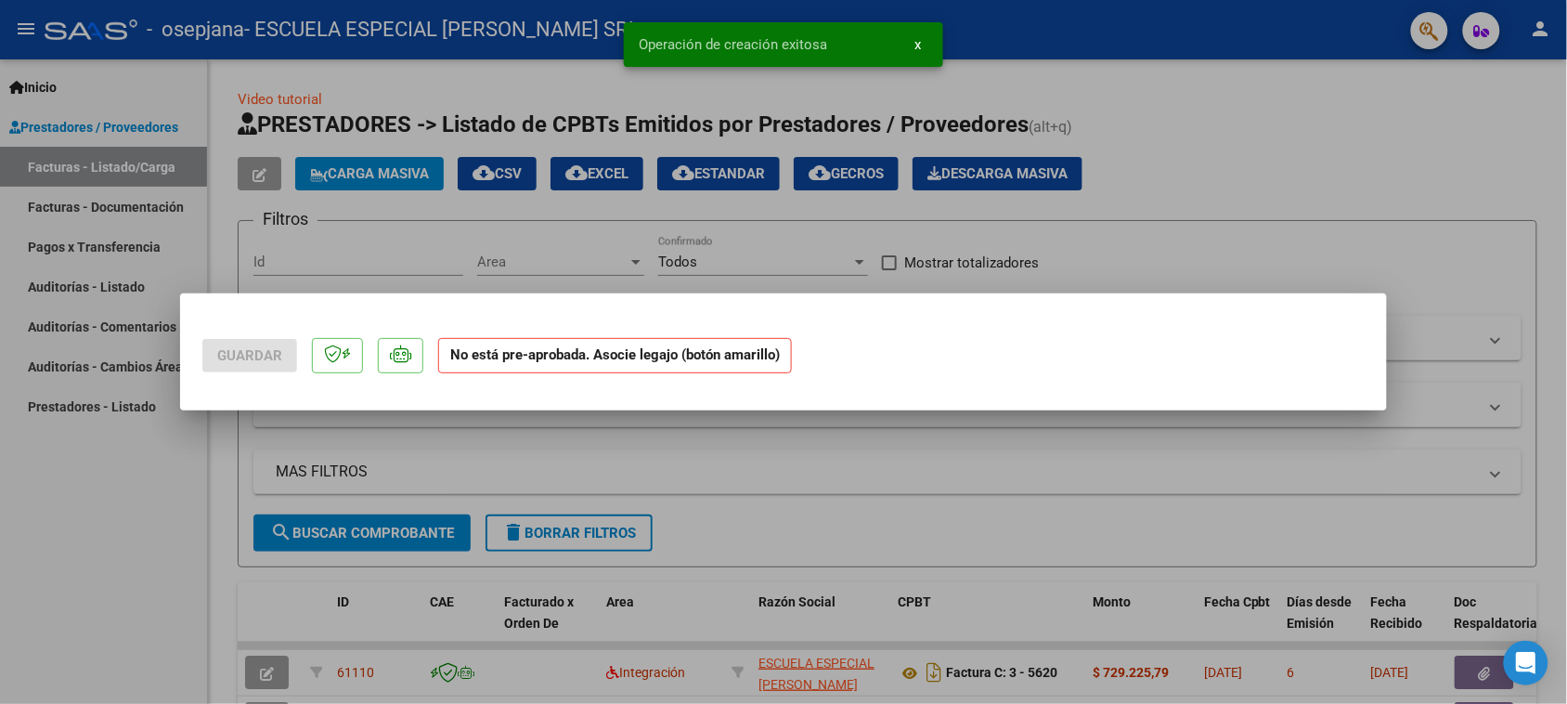
scroll to position [0, 0]
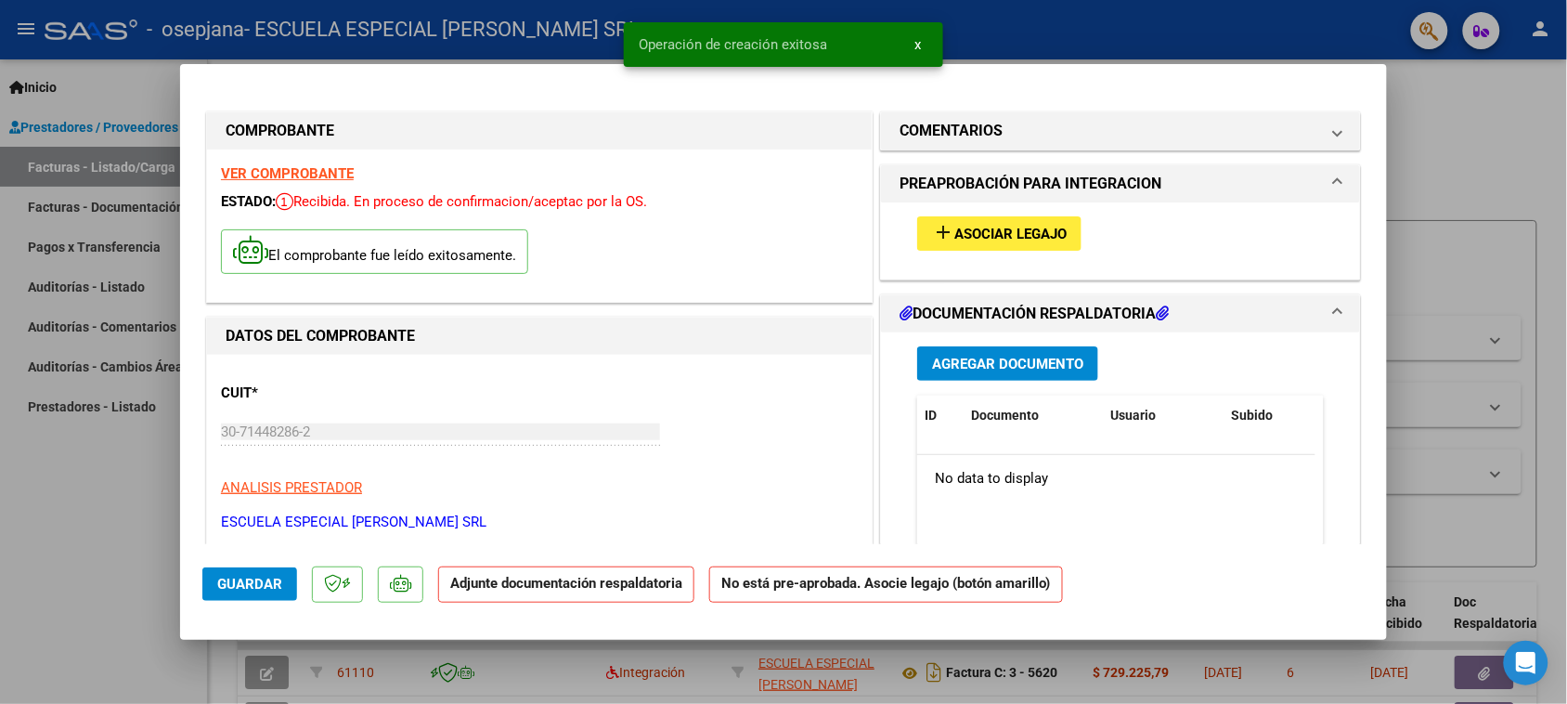
click at [980, 233] on span "Asociar Legajo" at bounding box center [1011, 234] width 112 height 17
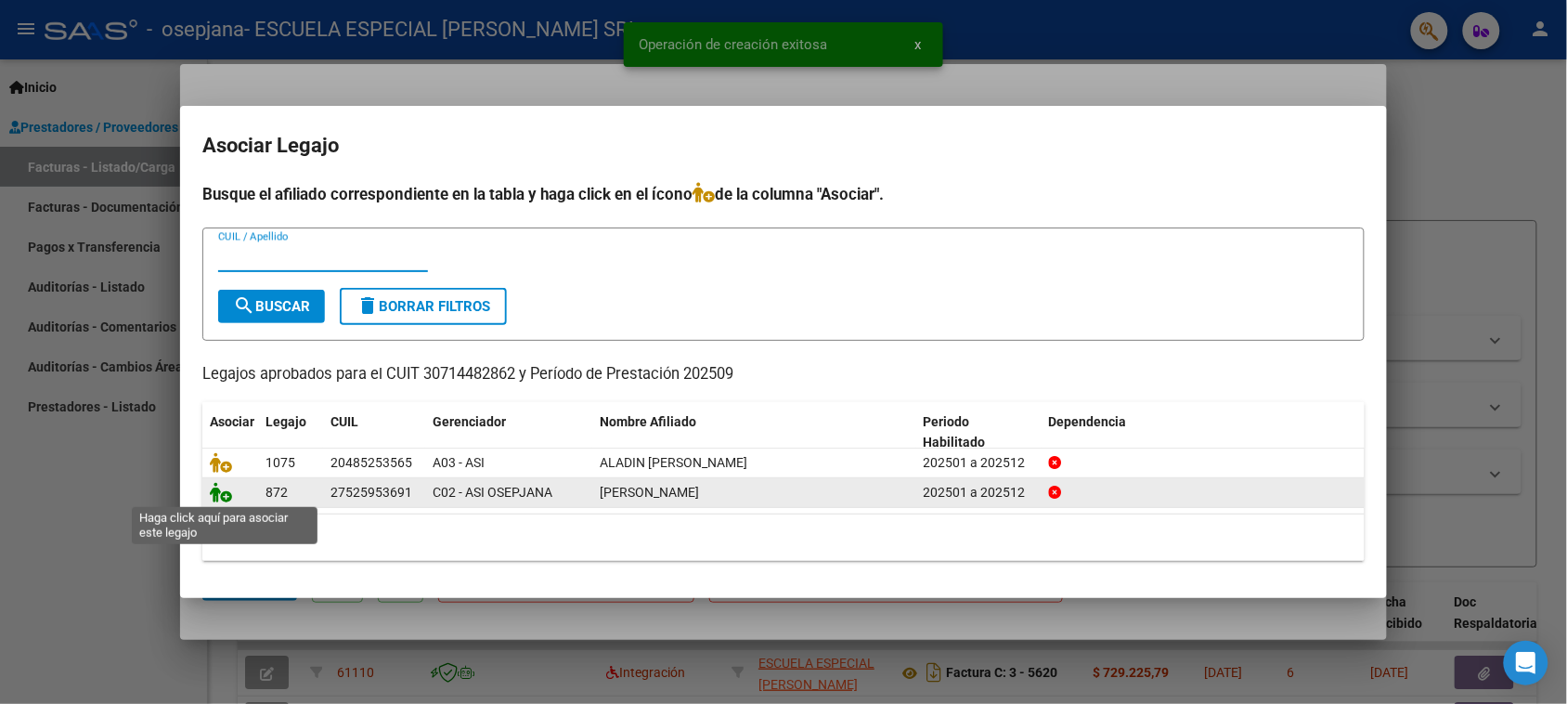
click at [223, 495] on icon at bounding box center [221, 492] width 22 height 20
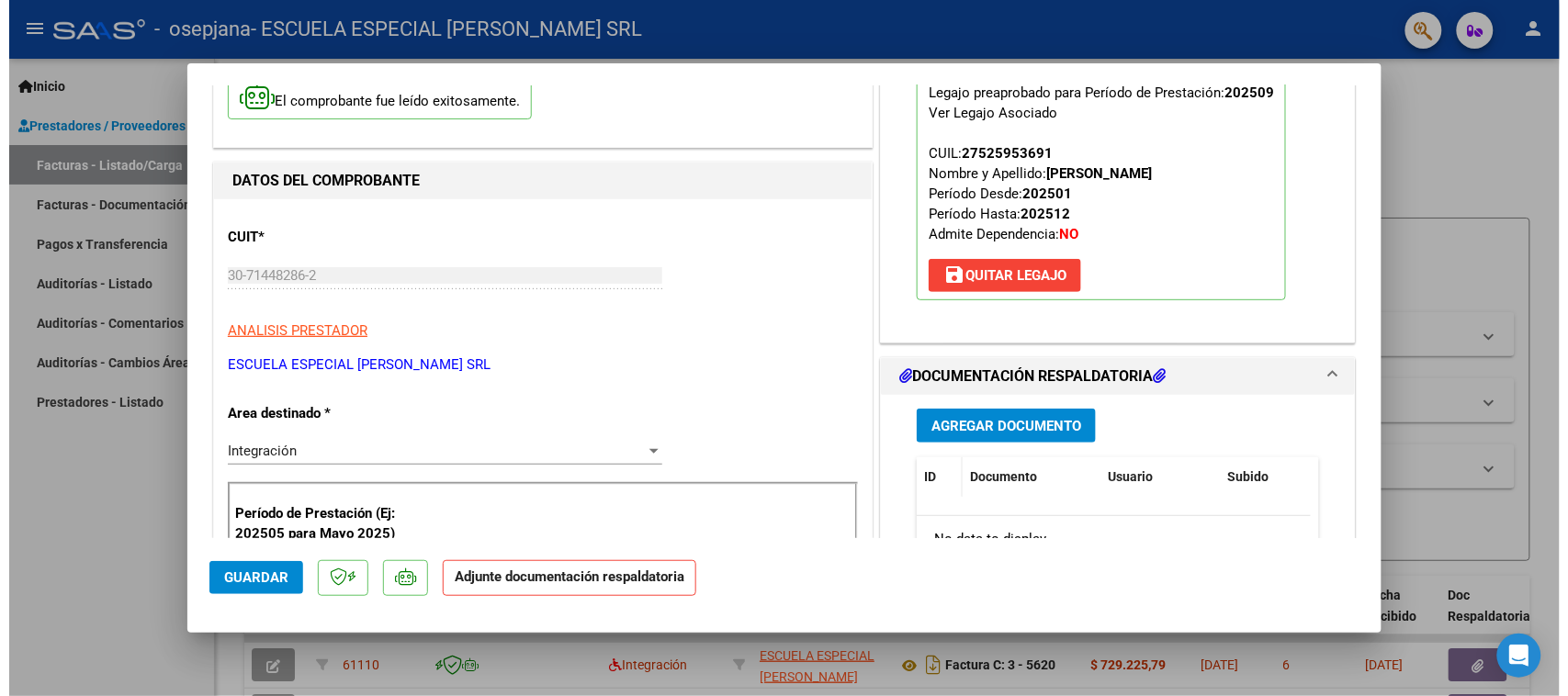
scroll to position [229, 0]
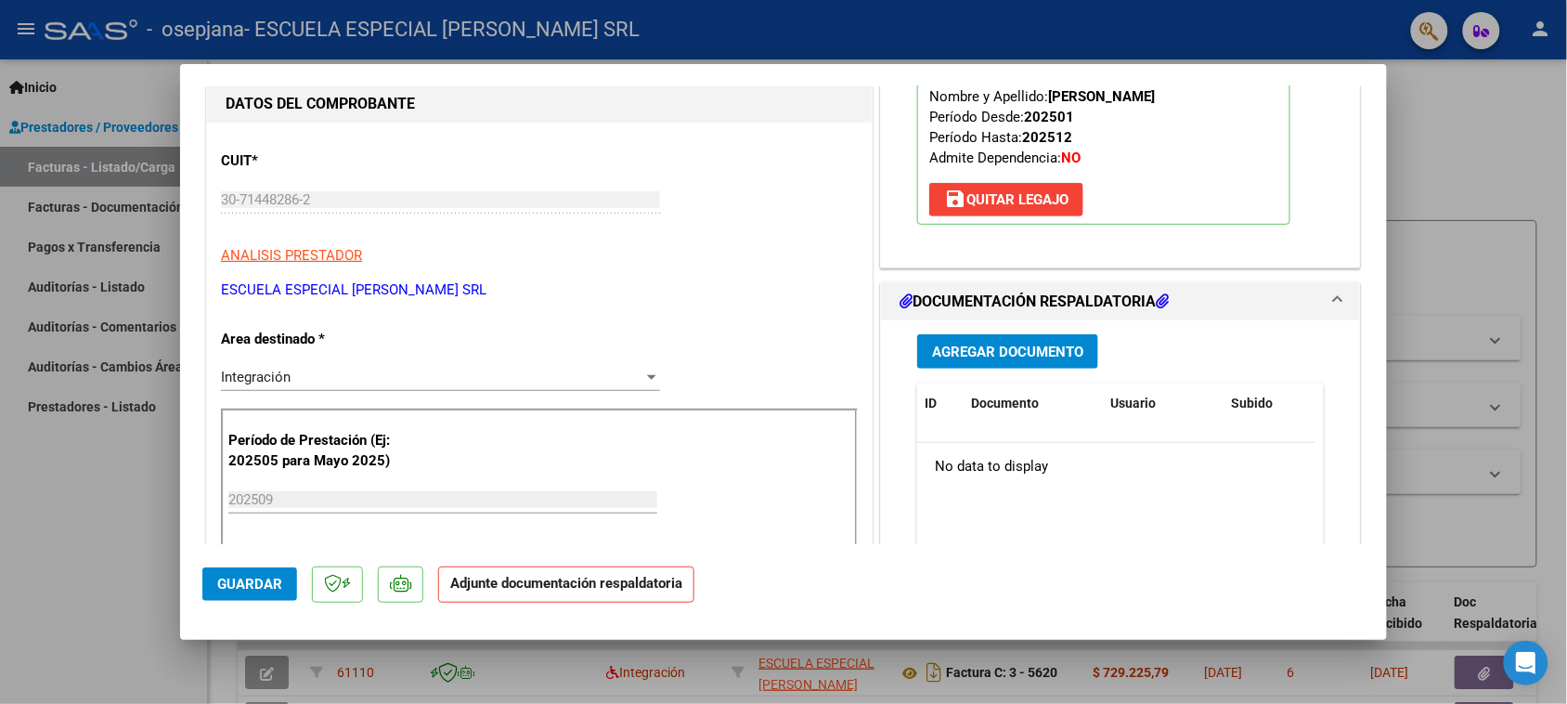
click at [950, 353] on span "Agregar Documento" at bounding box center [1007, 352] width 151 height 17
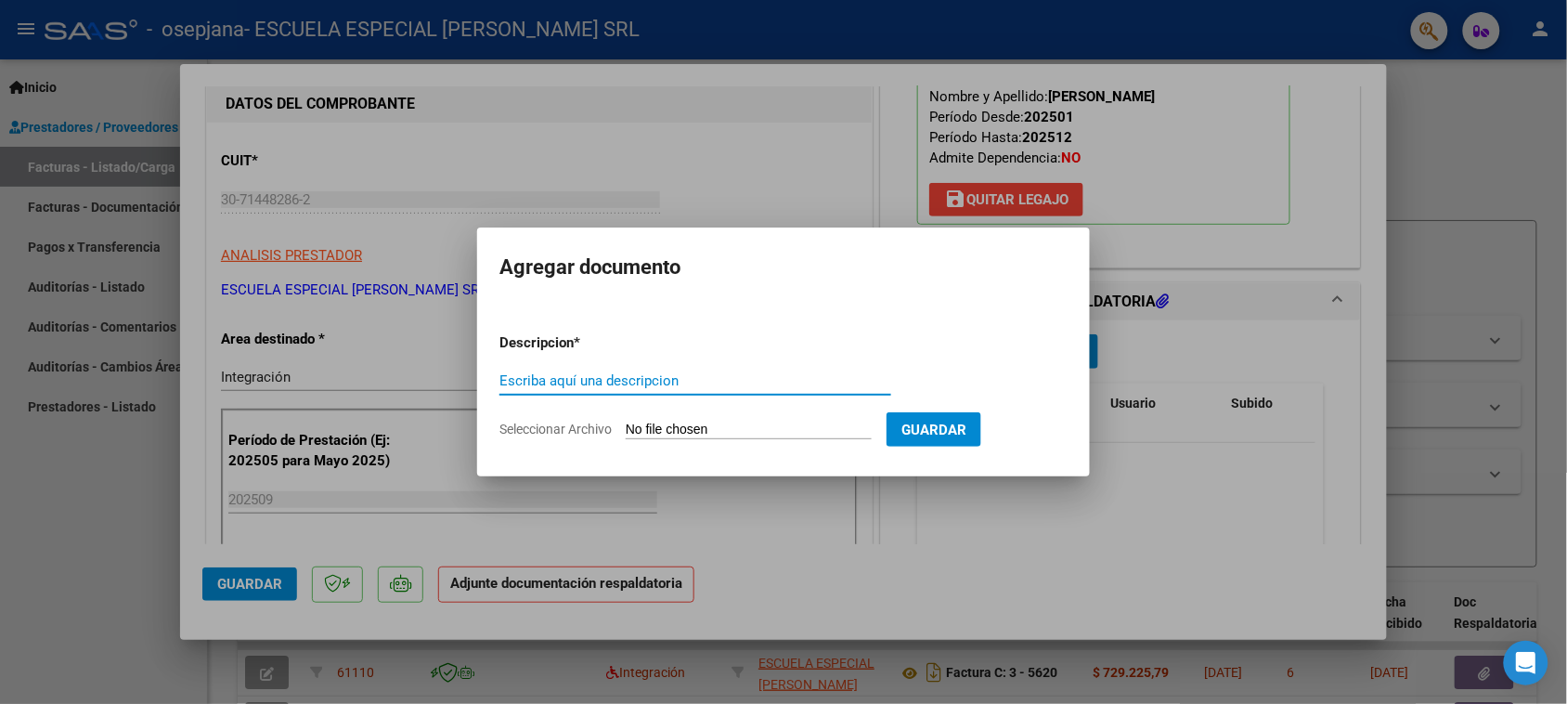
click at [565, 378] on input "Escriba aquí una descripcion" at bounding box center [696, 380] width 392 height 17
type input "FACTURA"
click at [615, 416] on form "Descripcion * FACTURA Escriba aquí una descripcion Seleccionar Archivo Guardar" at bounding box center [784, 386] width 568 height 136
click at [624, 421] on app-file-uploader "Seleccionar Archivo" at bounding box center [693, 429] width 387 height 17
click at [662, 432] on input "Seleccionar Archivo" at bounding box center [749, 431] width 246 height 18
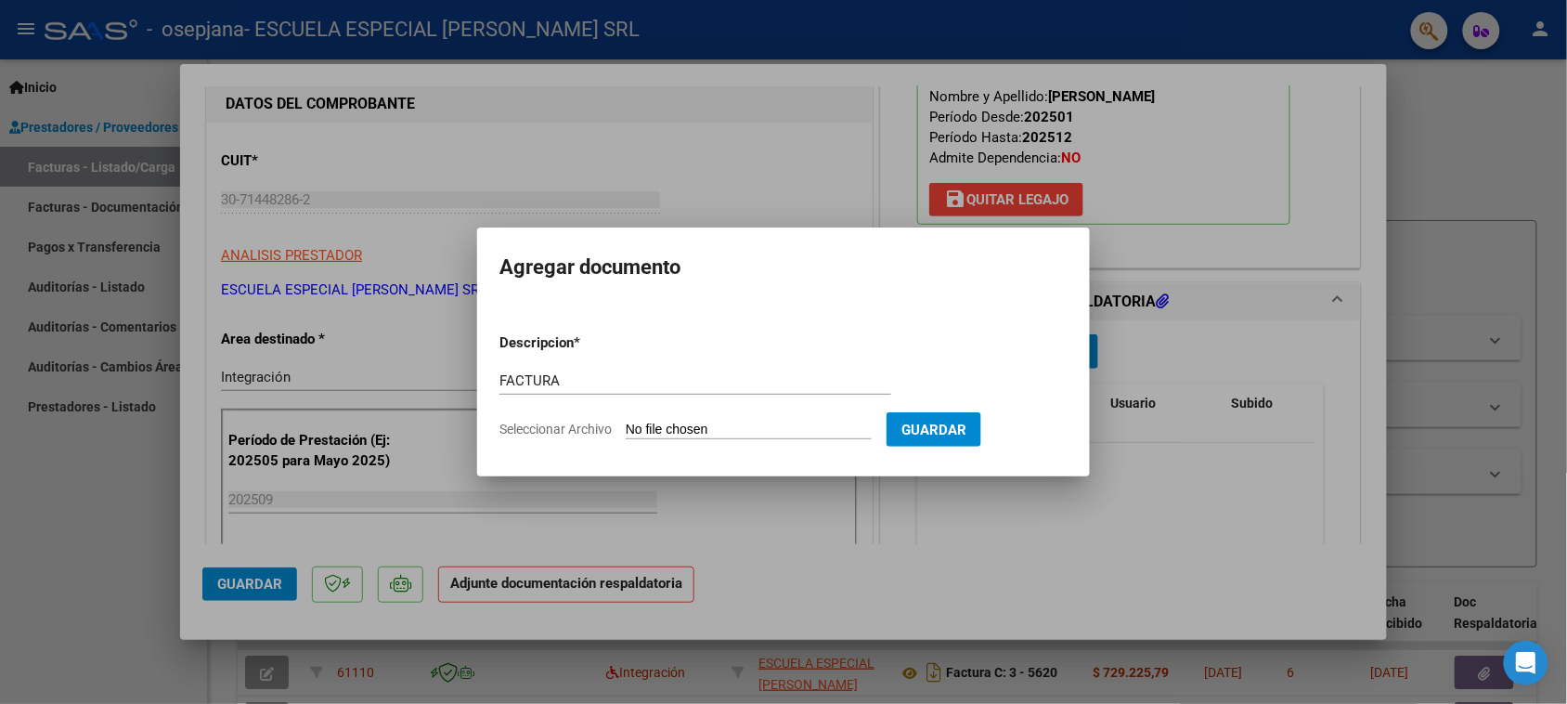
type input "C:\fakepath\30714482862_011_00003_00005621.pdf"
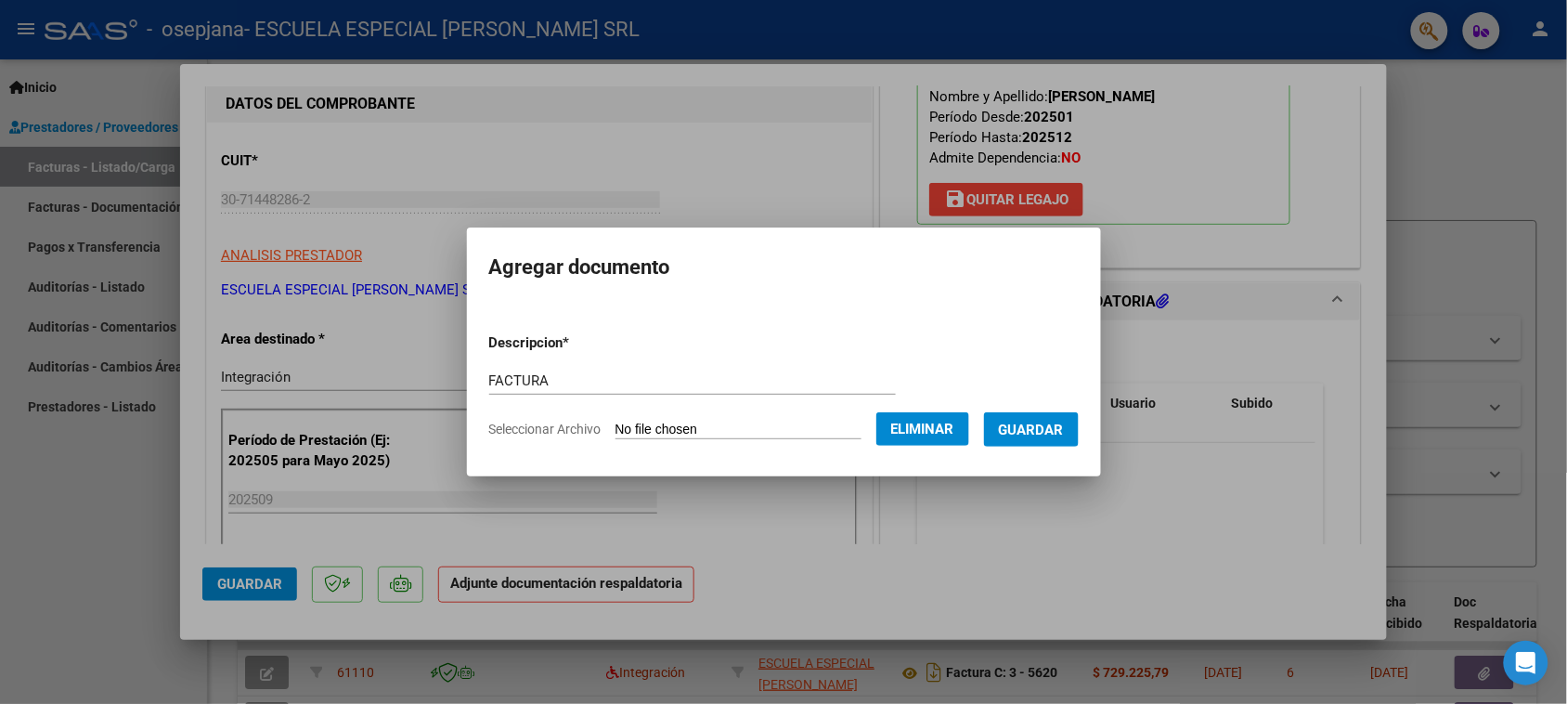
click at [1032, 432] on span "Guardar" at bounding box center [1031, 430] width 65 height 17
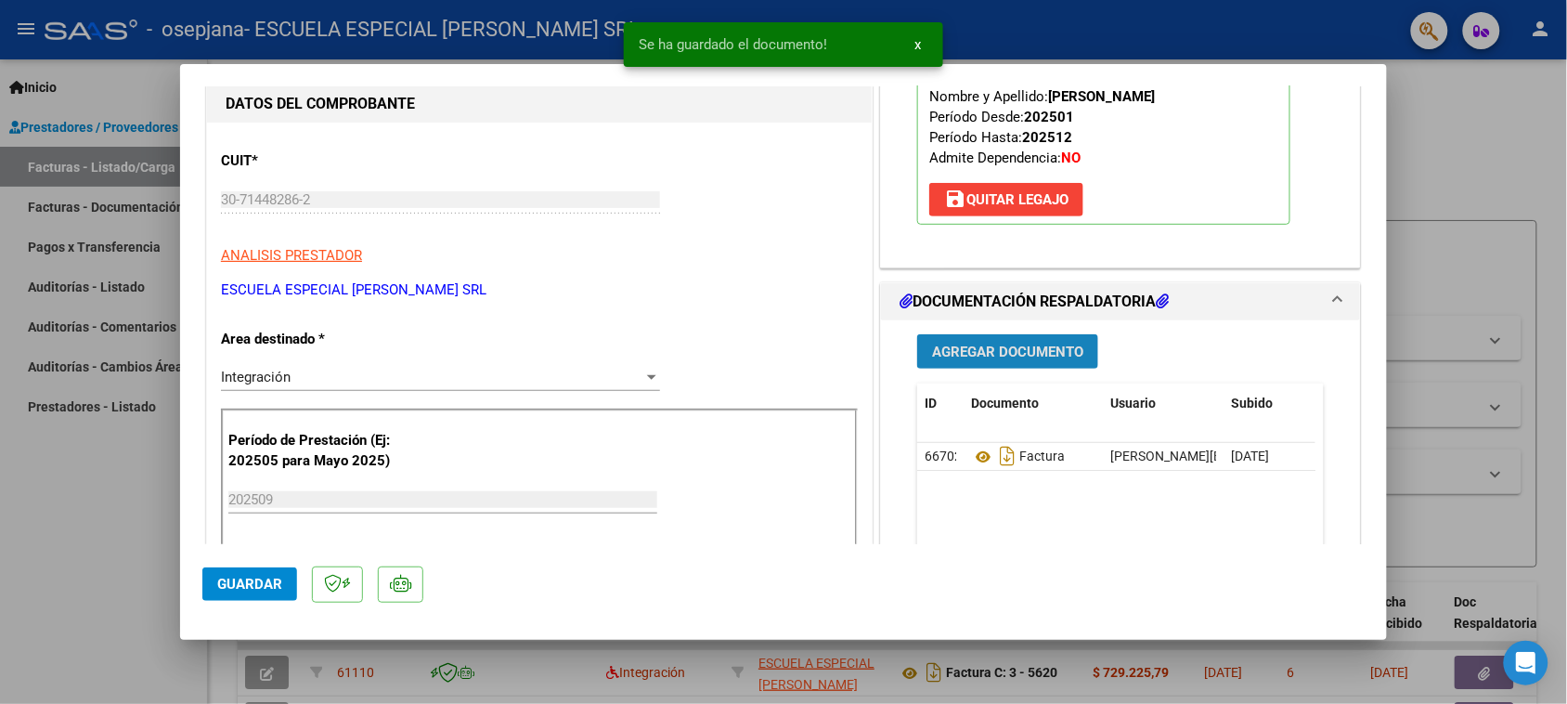
click at [978, 340] on button "Agregar Documento" at bounding box center [1007, 351] width 181 height 34
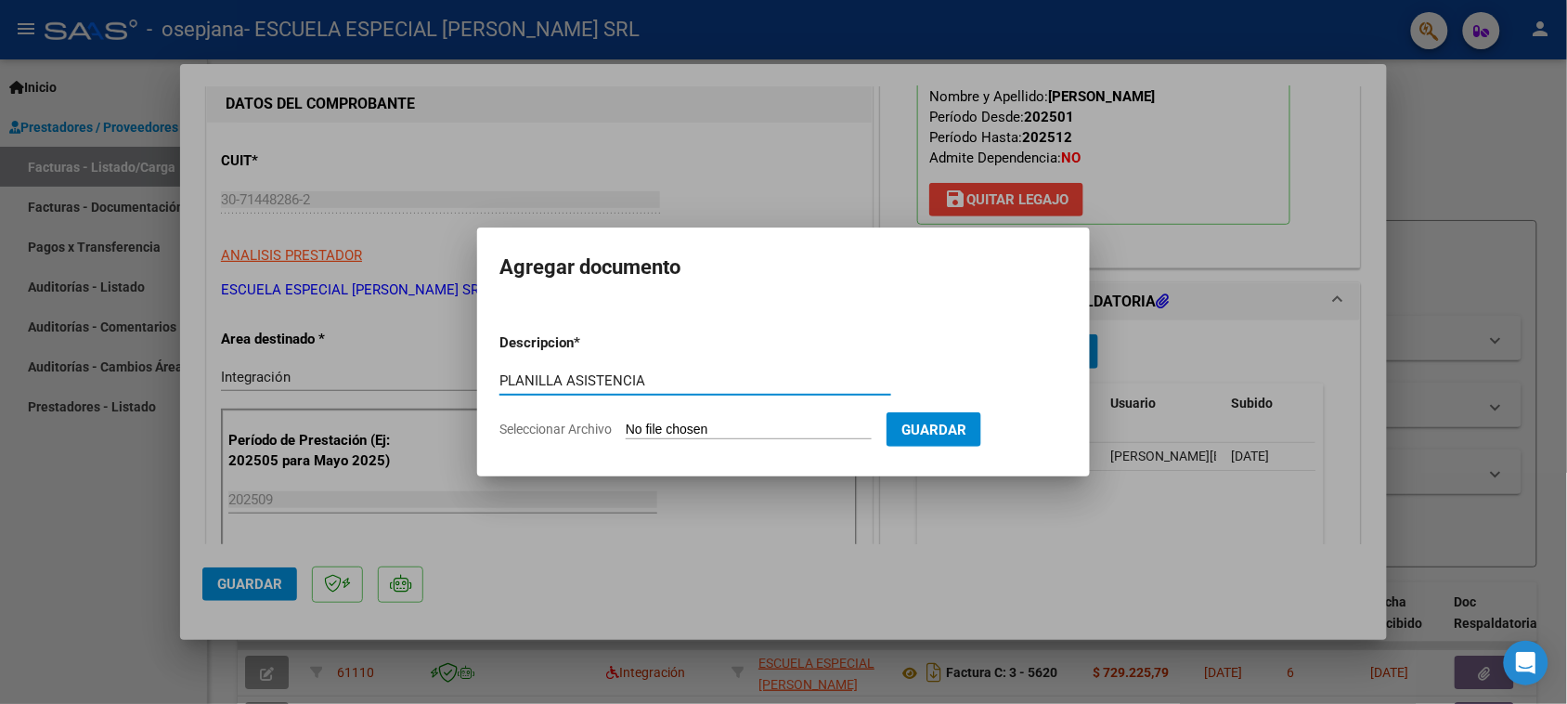
type input "PLANILLA ASISTENCIA"
click at [632, 430] on input "Seleccionar Archivo" at bounding box center [749, 431] width 246 height 18
type input "C:\fakepath\[PERSON_NAME].pdf"
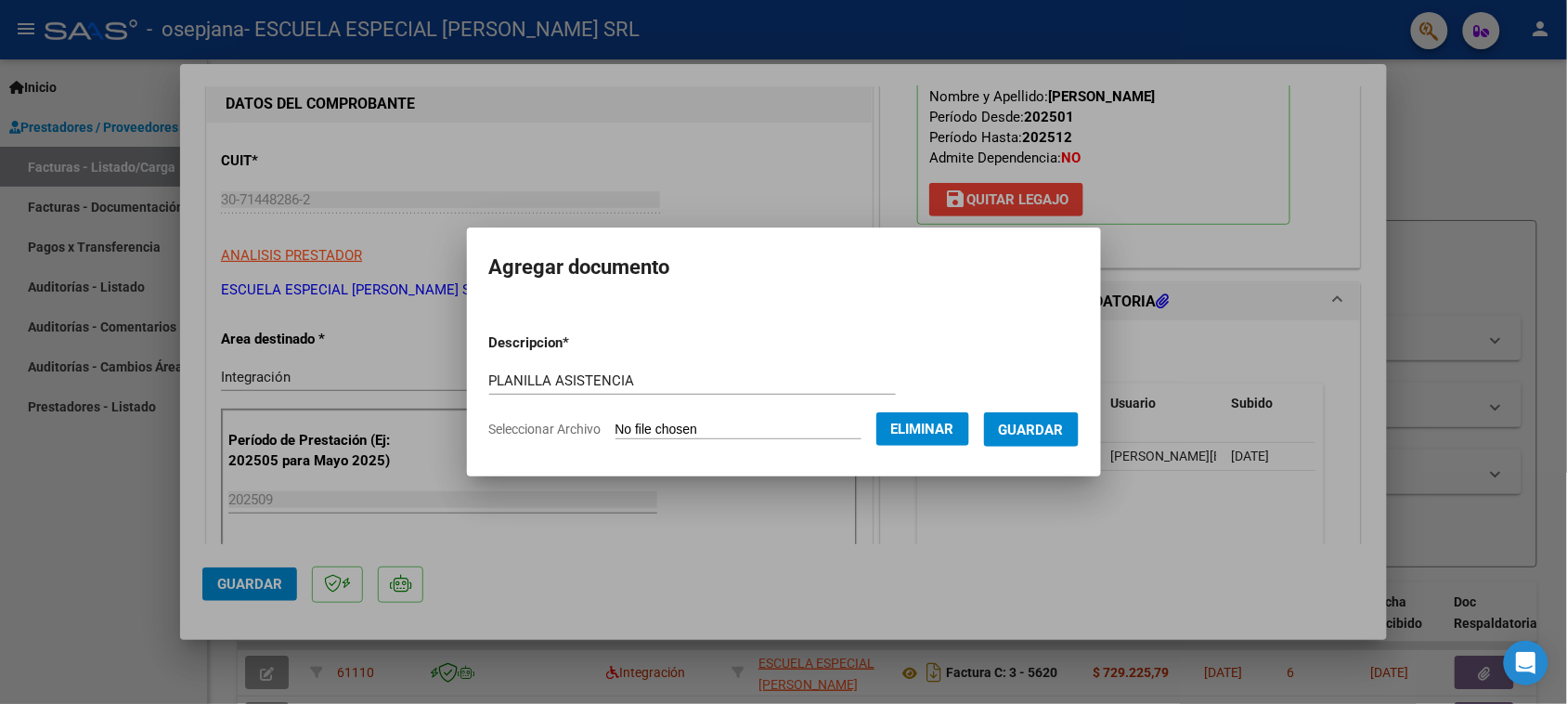
click at [1028, 423] on span "Guardar" at bounding box center [1031, 430] width 65 height 17
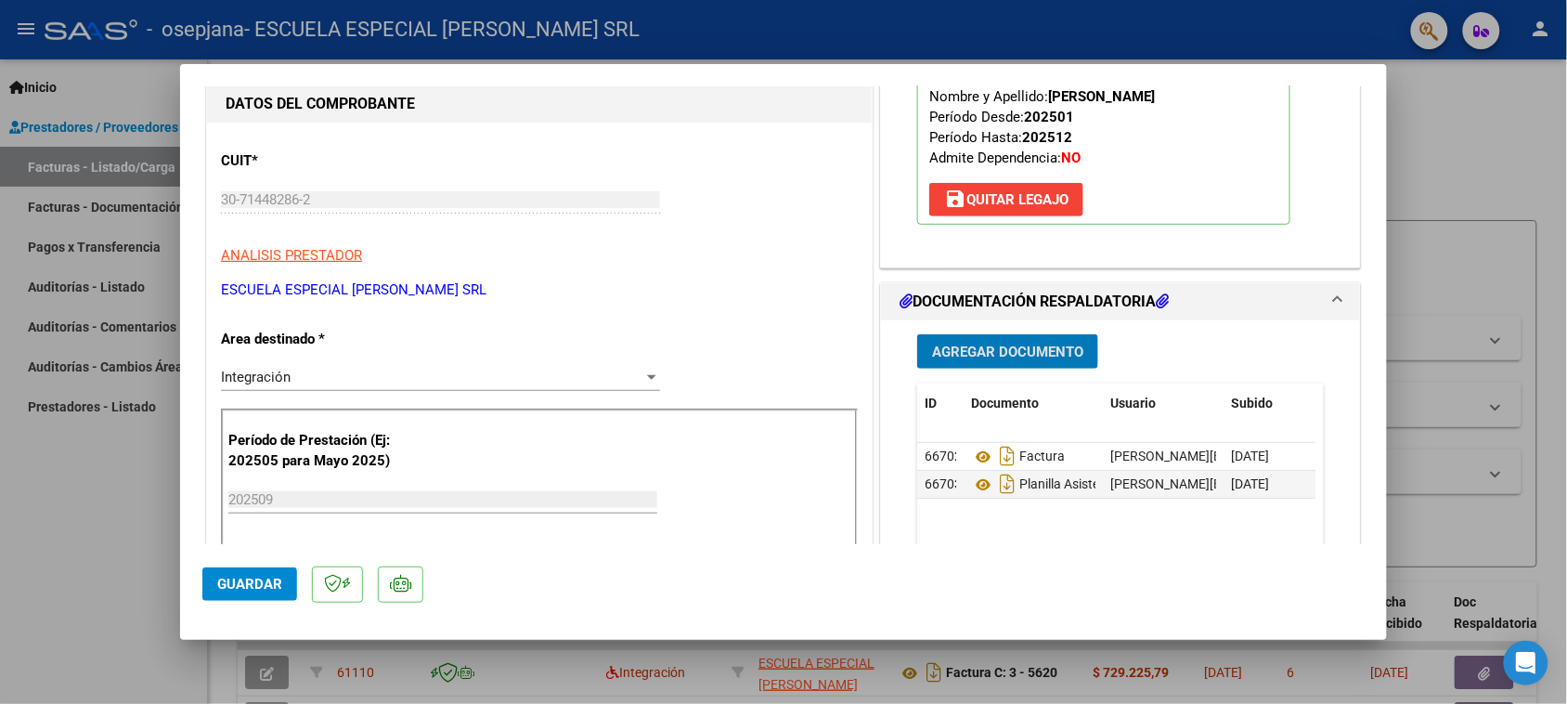
drag, startPoint x: 211, startPoint y: 586, endPoint x: 665, endPoint y: 553, distance: 455.2
click at [215, 586] on button "Guardar" at bounding box center [249, 583] width 95 height 33
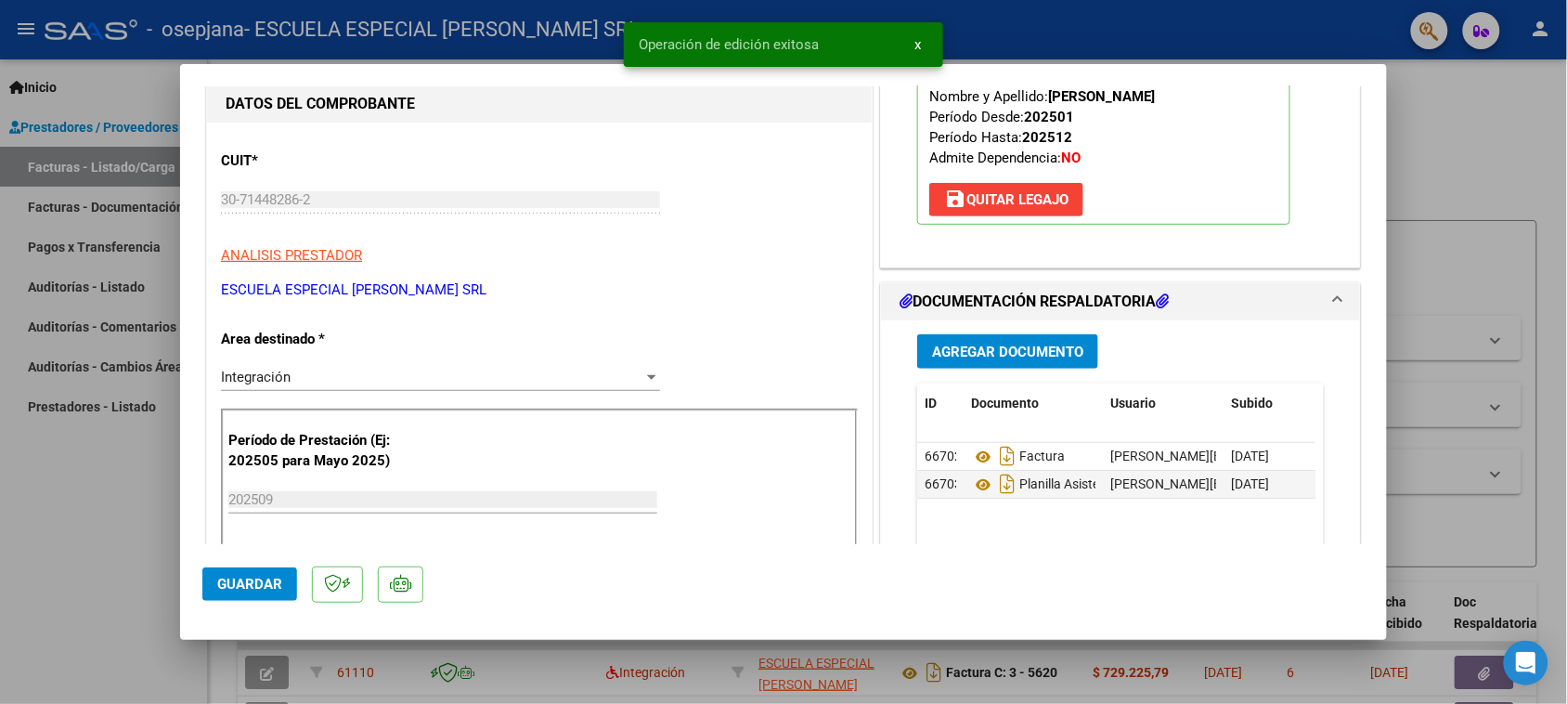
click at [1495, 100] on div at bounding box center [783, 352] width 1567 height 704
type input "$ 0,00"
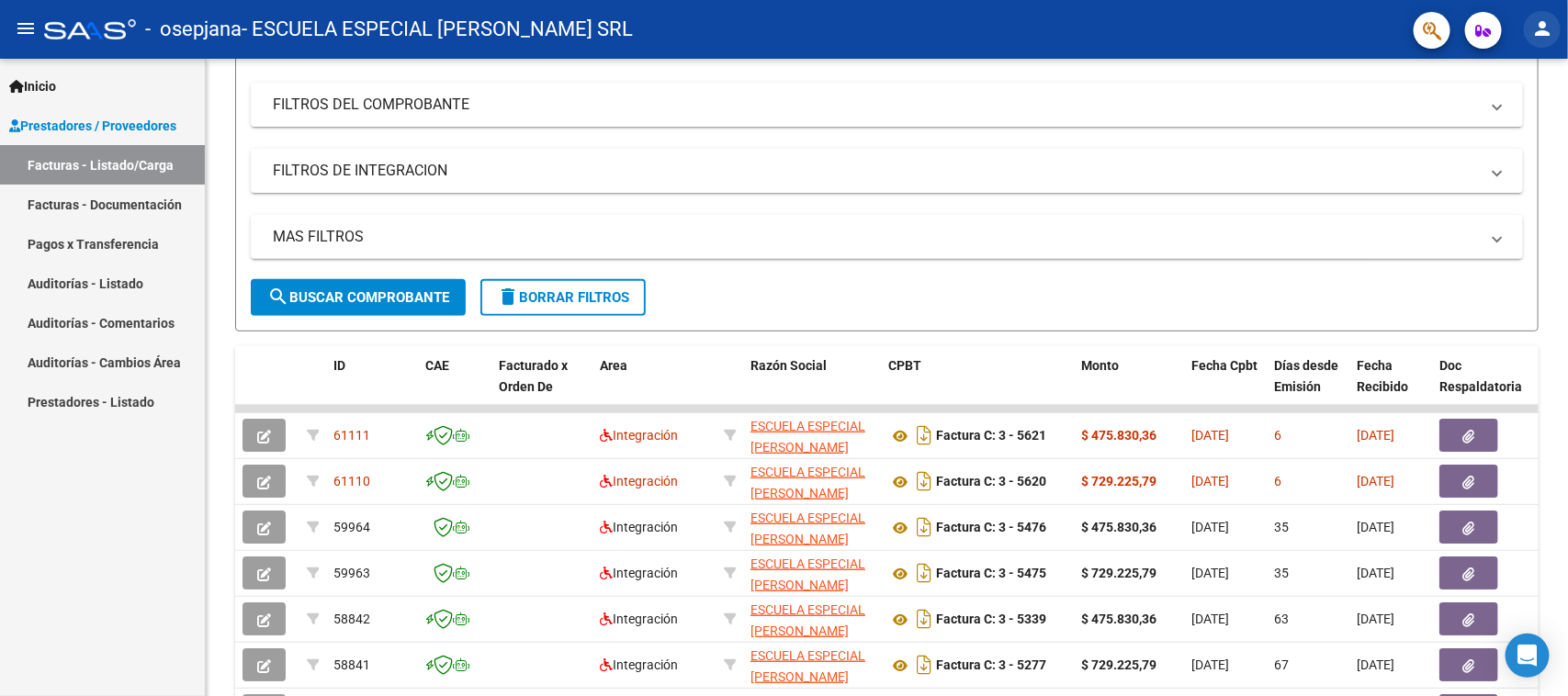
click at [1544, 32] on mat-icon "person" at bounding box center [1542, 29] width 22 height 22
click at [1510, 125] on button "exit_to_app Salir" at bounding box center [1505, 121] width 112 height 44
